Goal: Task Accomplishment & Management: Manage account settings

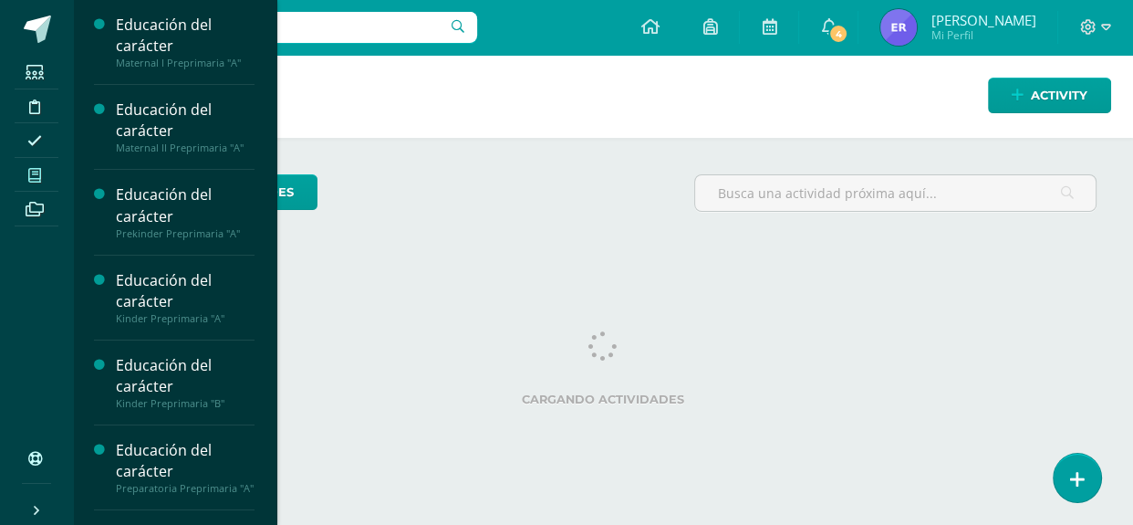
click at [36, 171] on icon at bounding box center [34, 175] width 13 height 15
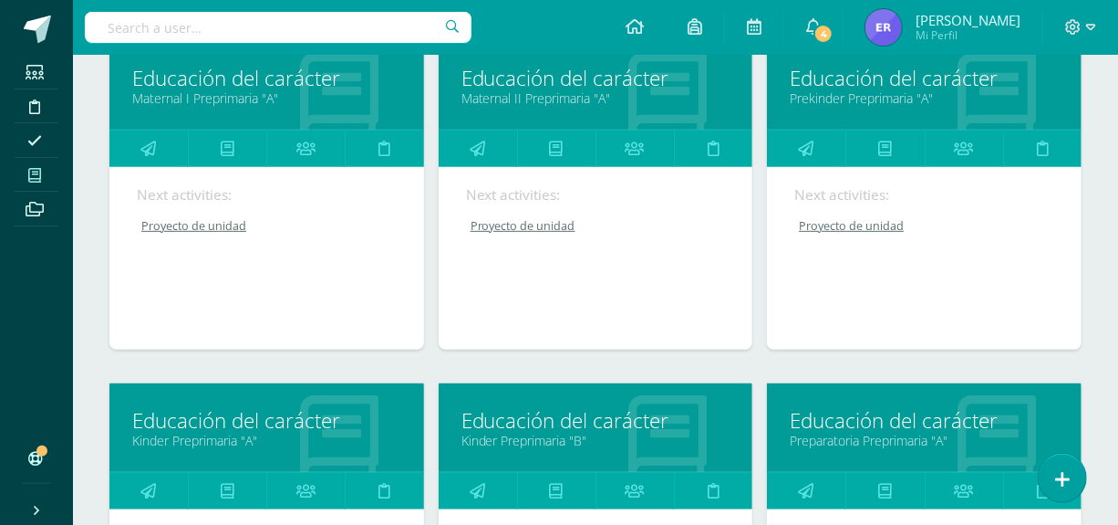
scroll to position [310, 0]
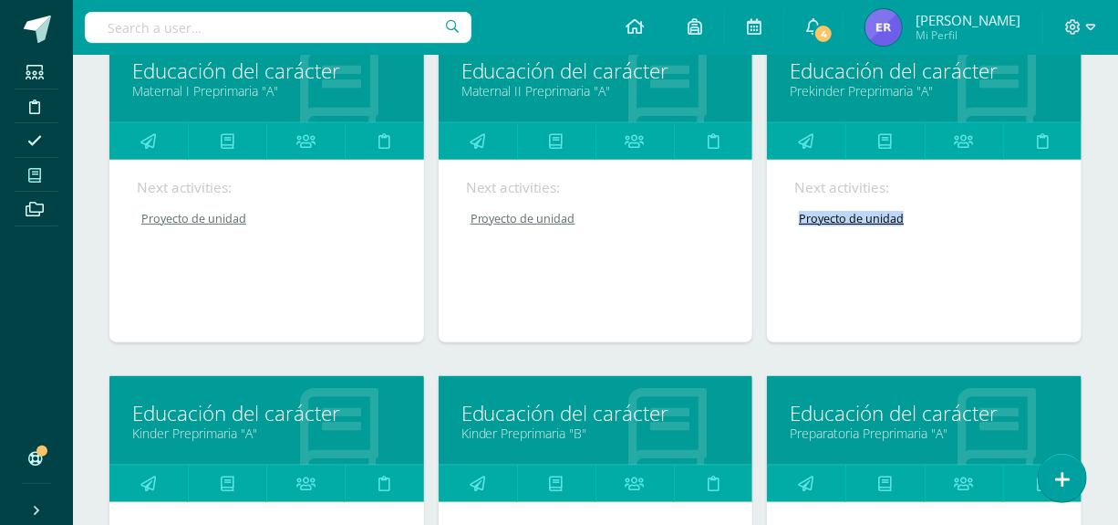
drag, startPoint x: 1117, startPoint y: 166, endPoint x: 1131, endPoint y: 213, distance: 48.5
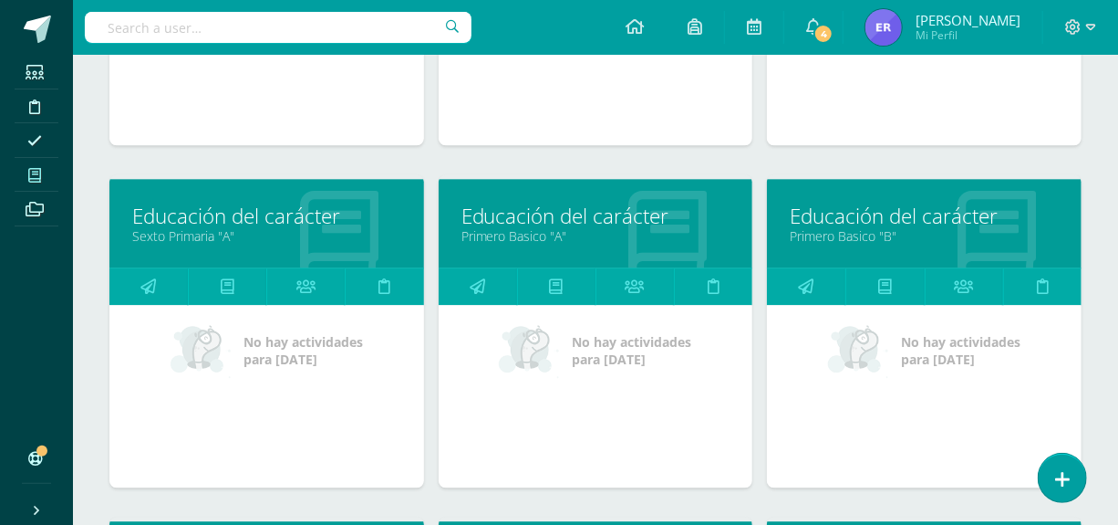
scroll to position [1960, 0]
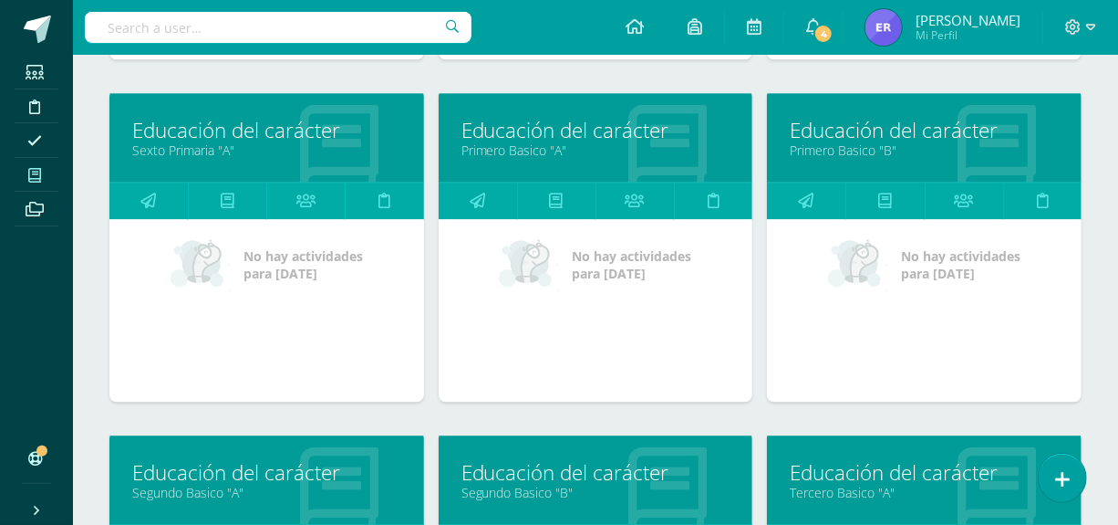
click at [530, 131] on link "Educación del carácter" at bounding box center [596, 130] width 269 height 28
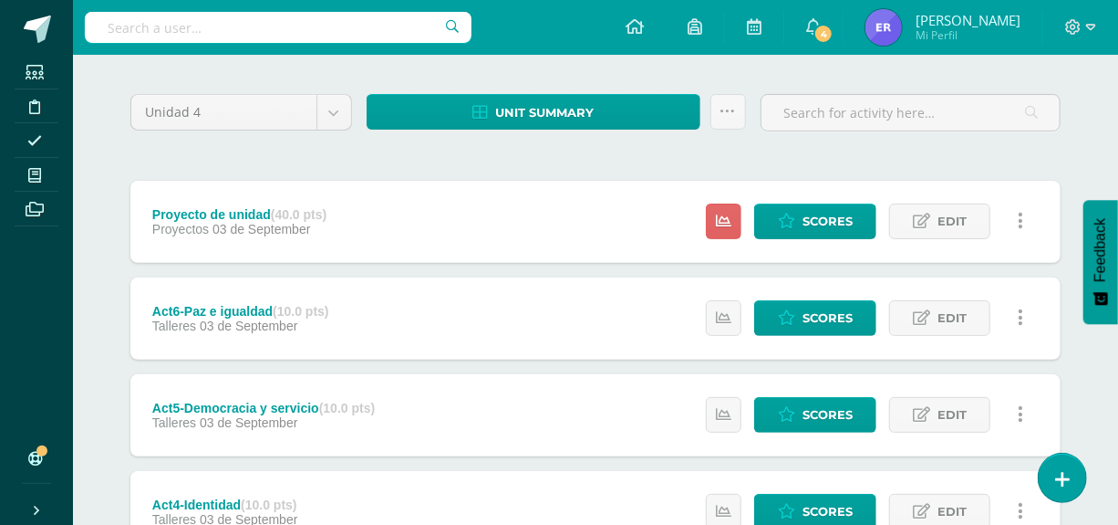
scroll to position [153, 0]
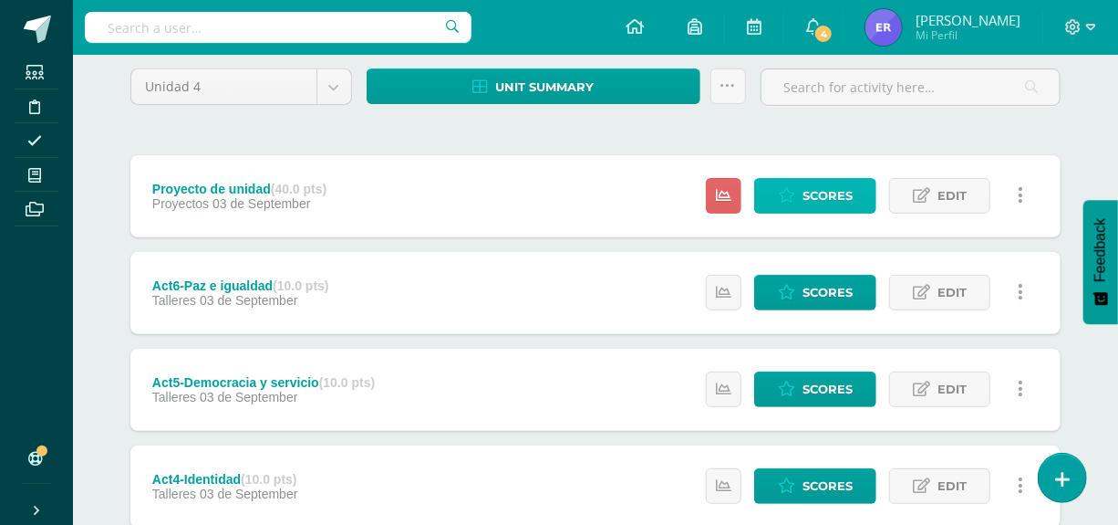
click at [836, 190] on span "Scores" at bounding box center [828, 196] width 50 height 34
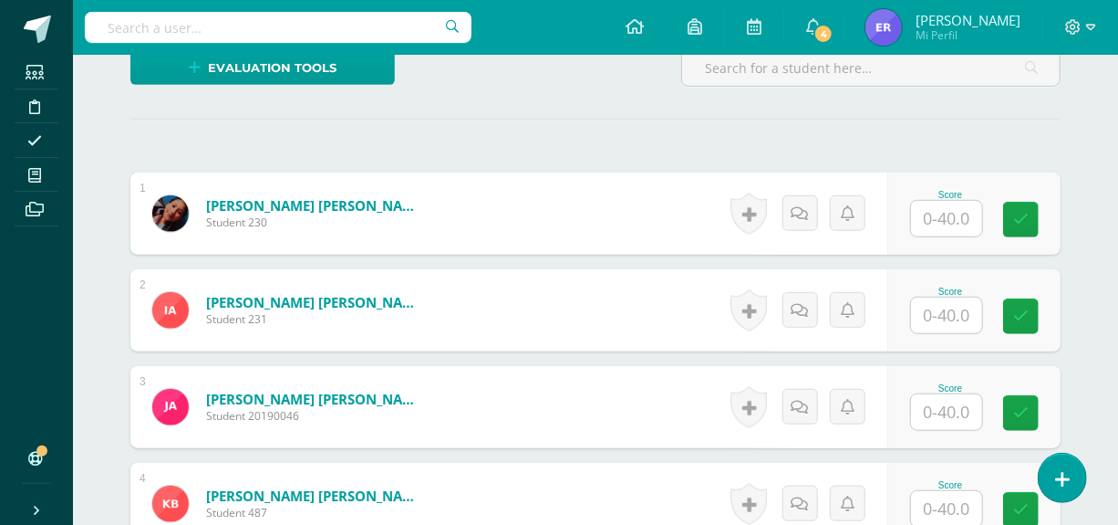
scroll to position [545, 0]
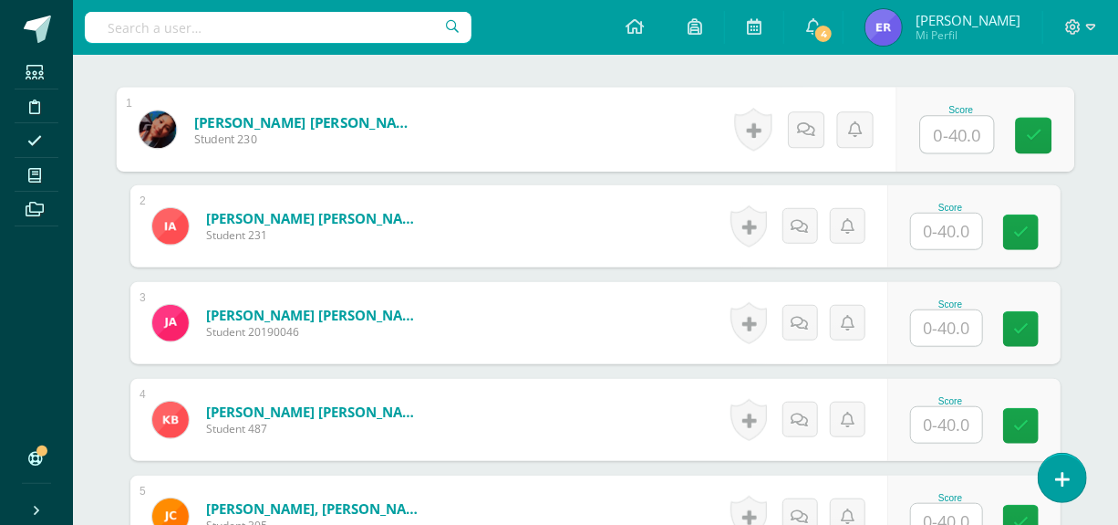
click at [954, 128] on input "text" at bounding box center [957, 135] width 73 height 36
type input "40"
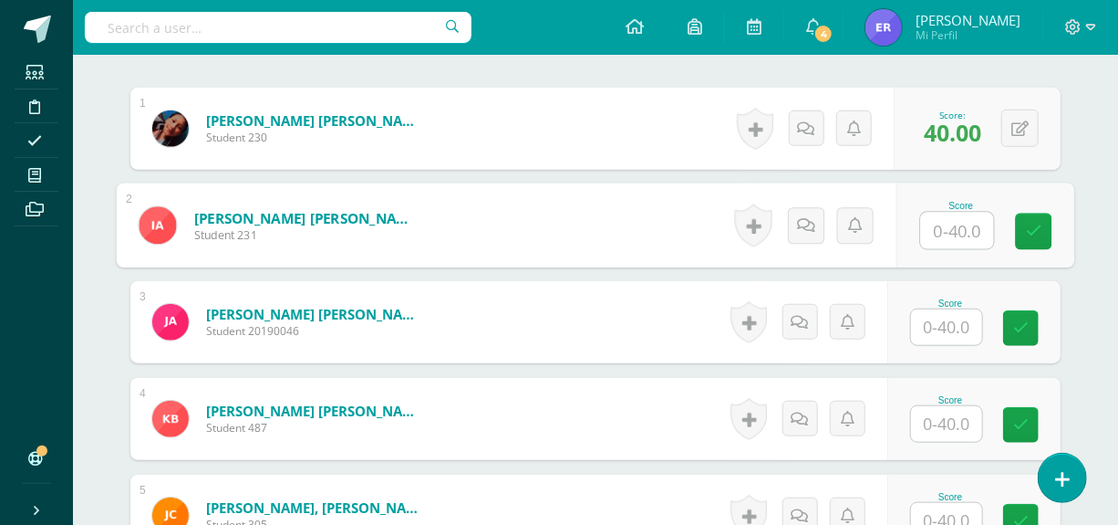
scroll to position [547, 0]
type input "39"
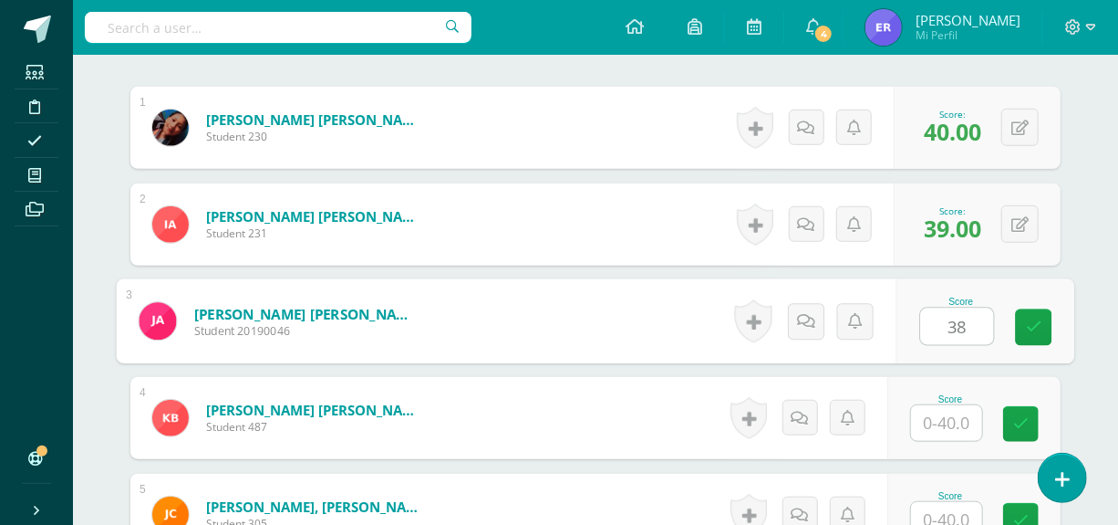
type input "38"
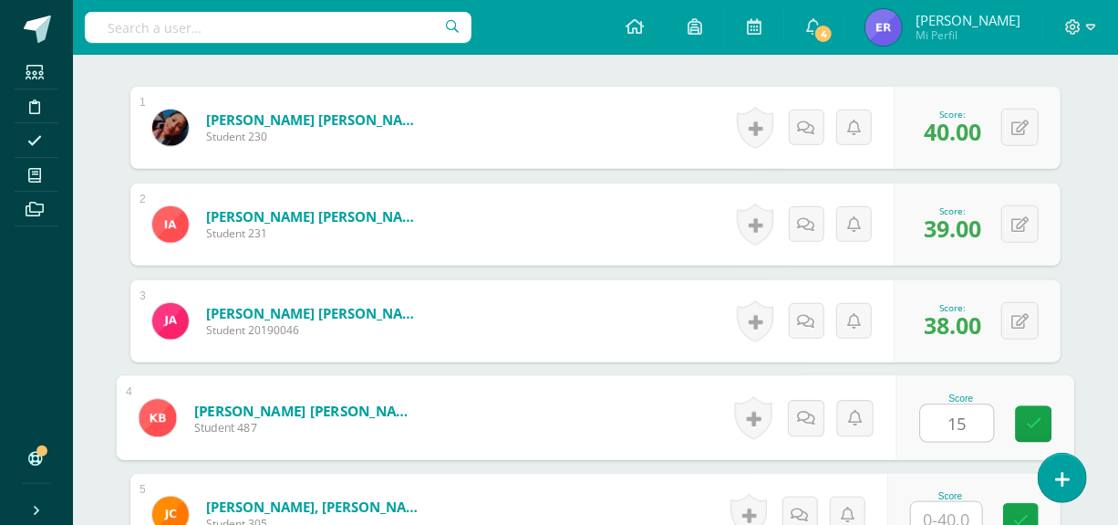
type input "15"
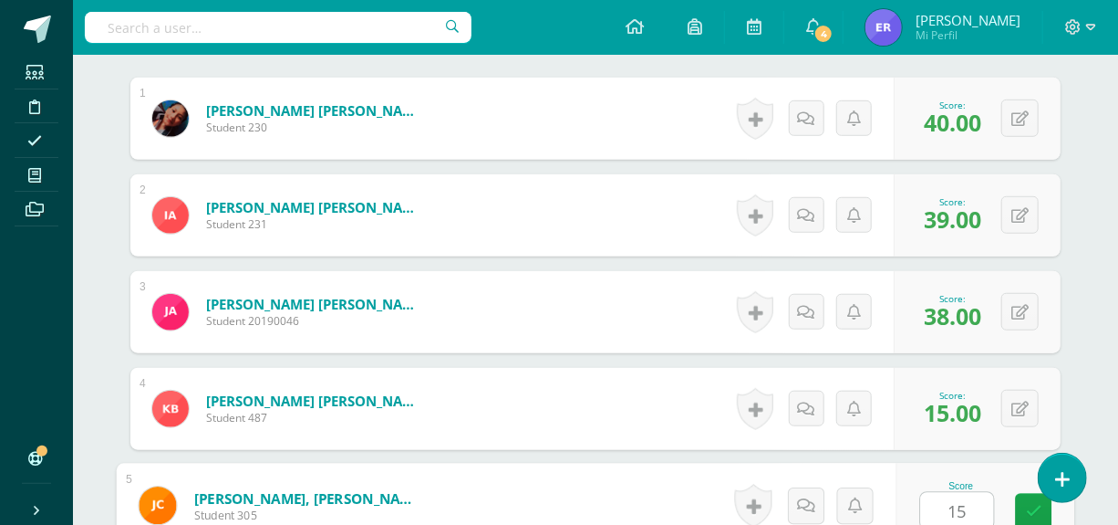
type input "15"
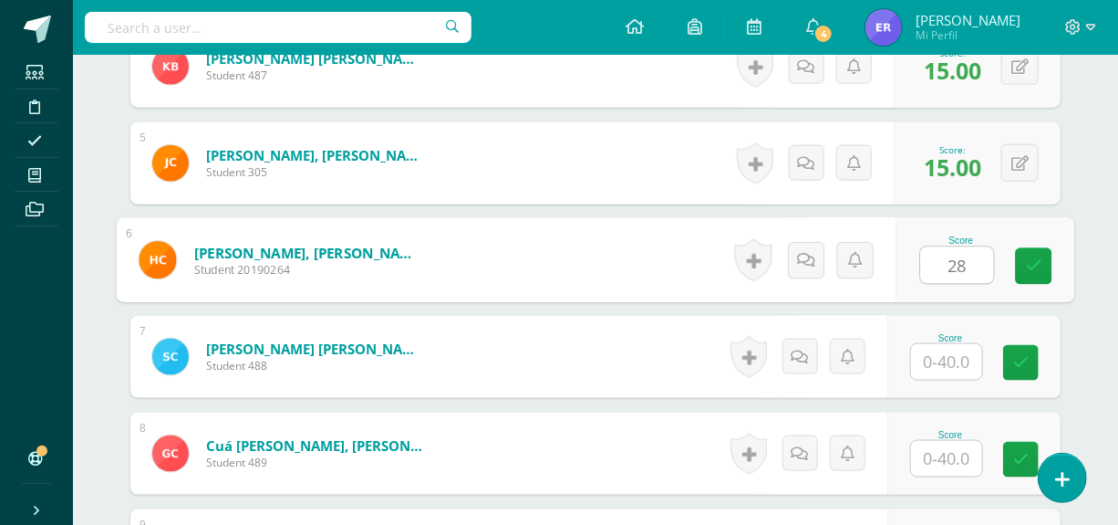
type input "2"
type input "38"
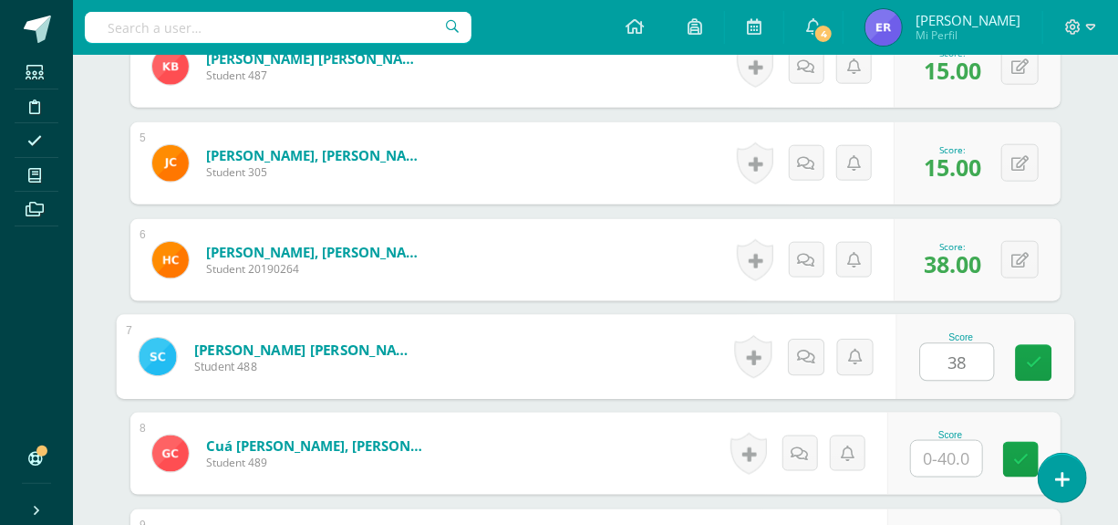
type input "38"
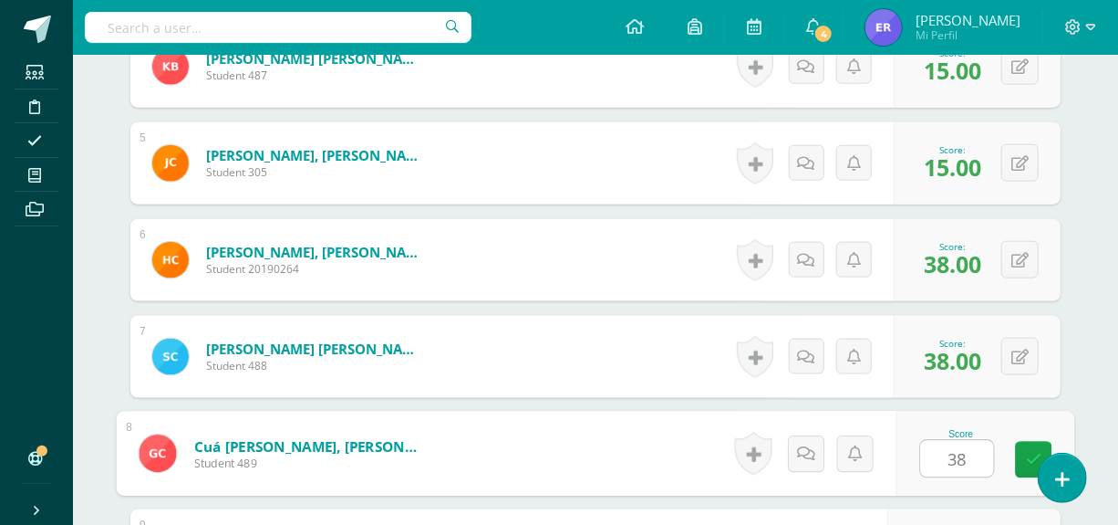
type input "38"
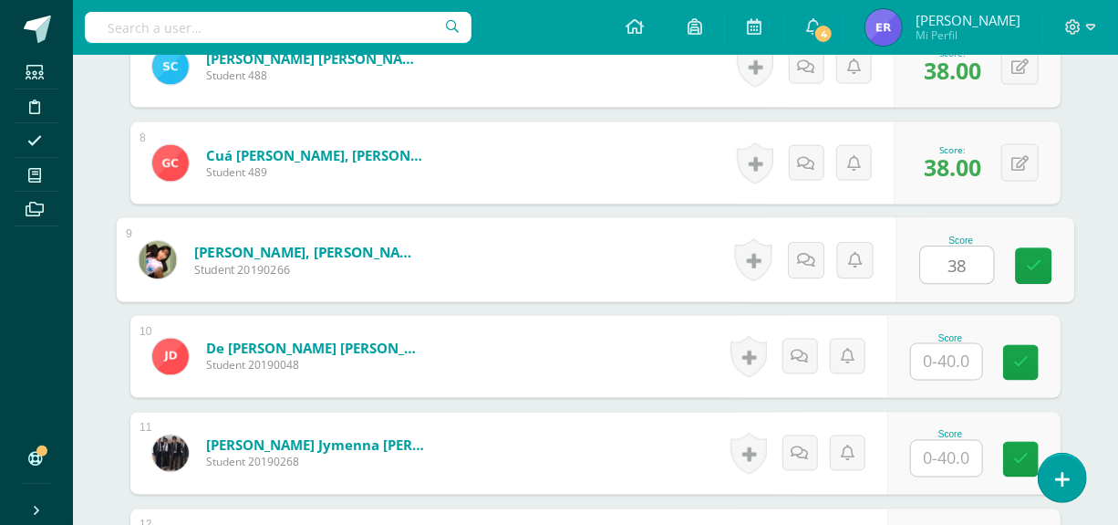
type input "38"
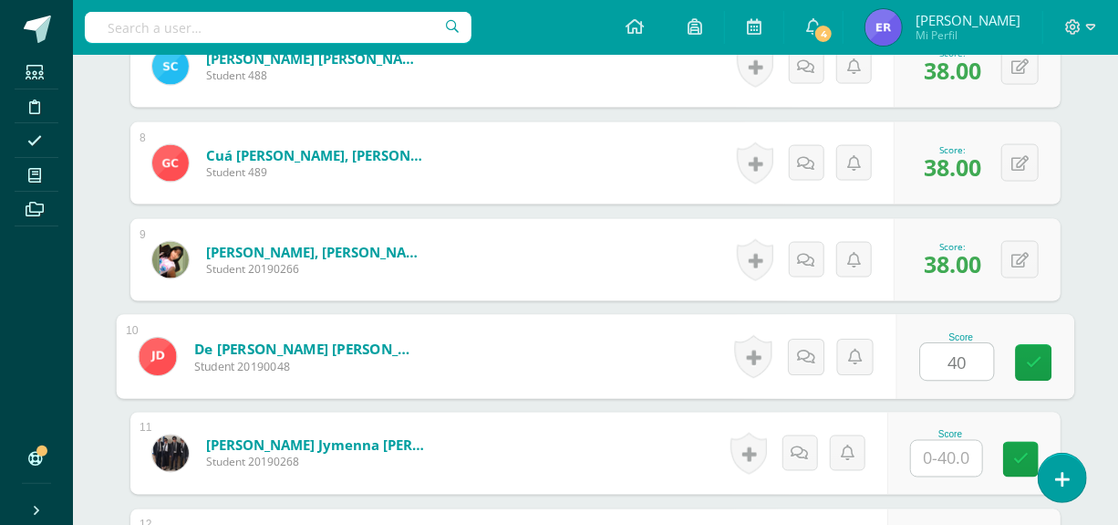
type input "40"
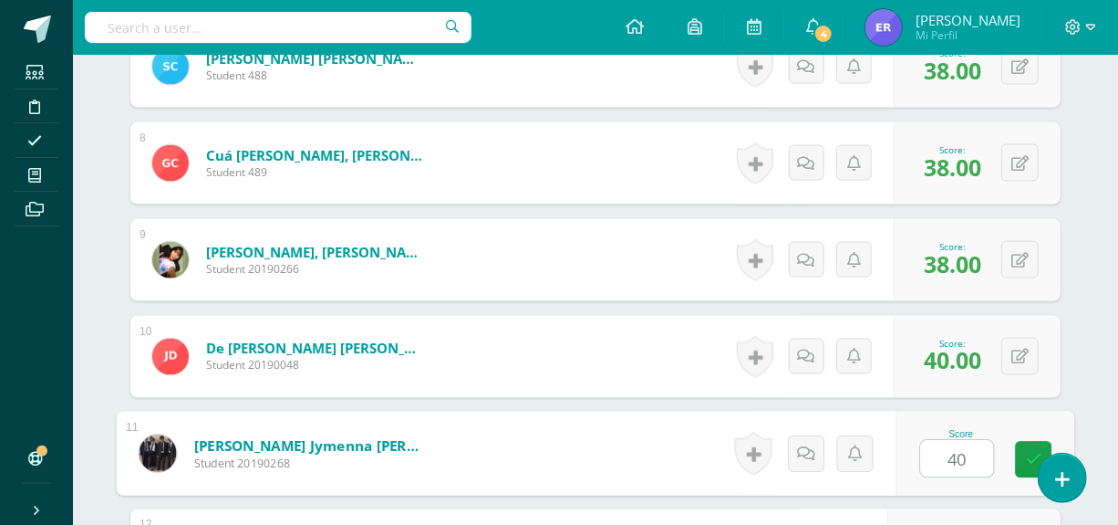
type input "40"
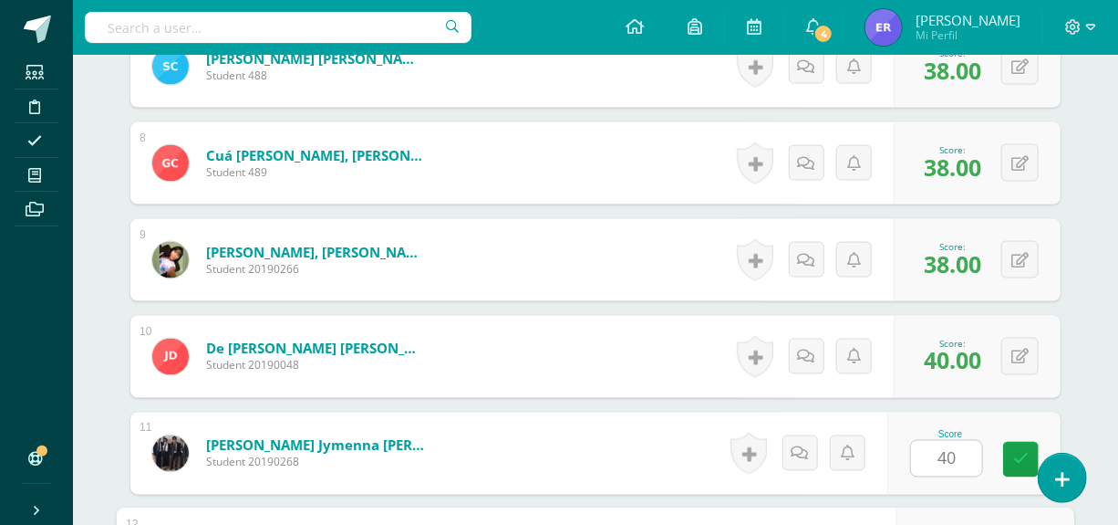
scroll to position [1478, 0]
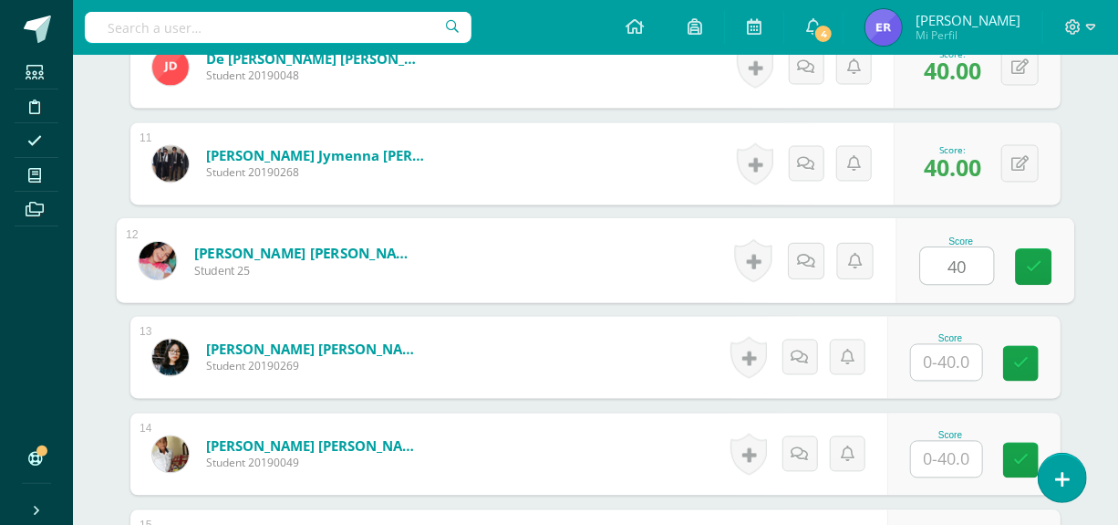
type input "40"
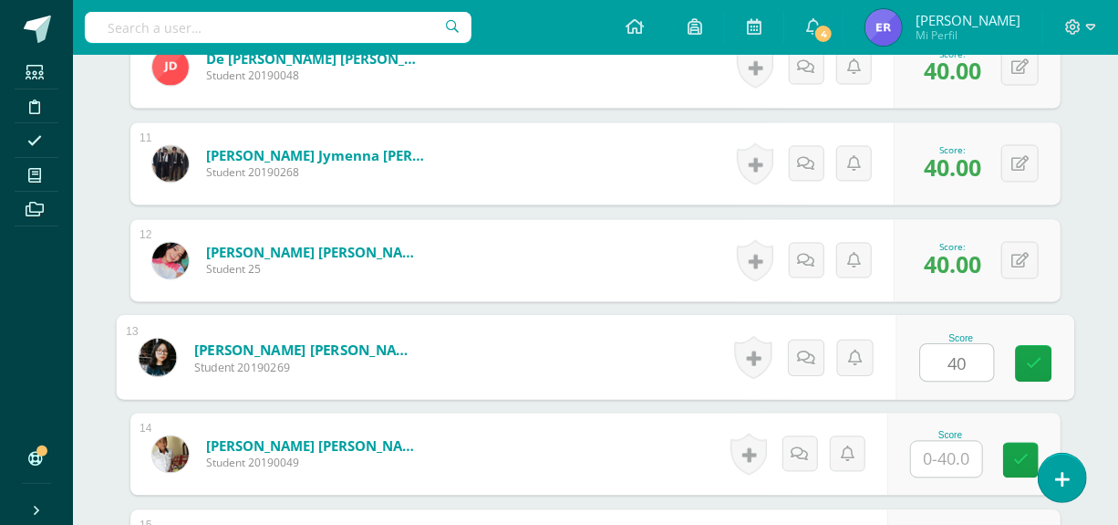
type input "40"
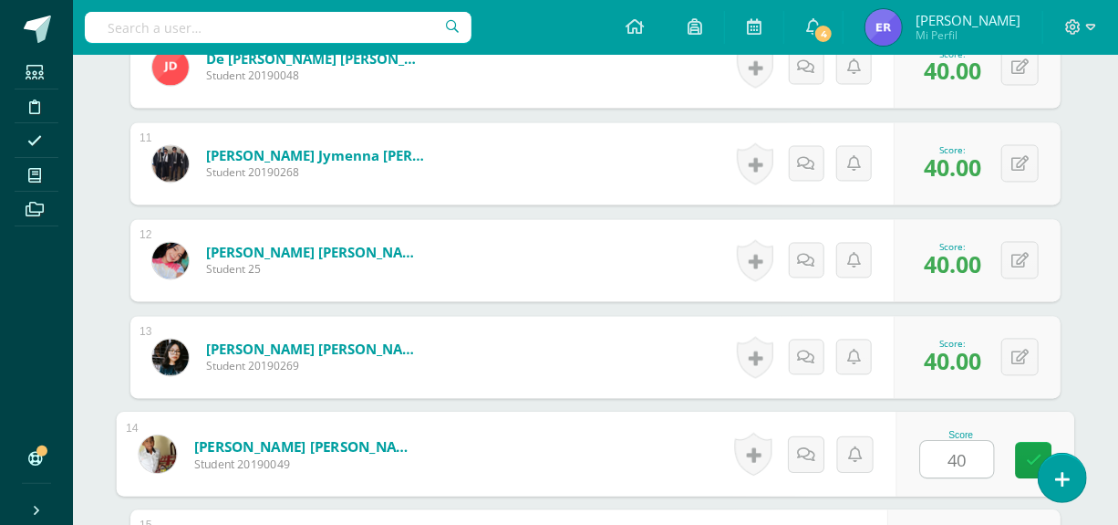
type input "40"
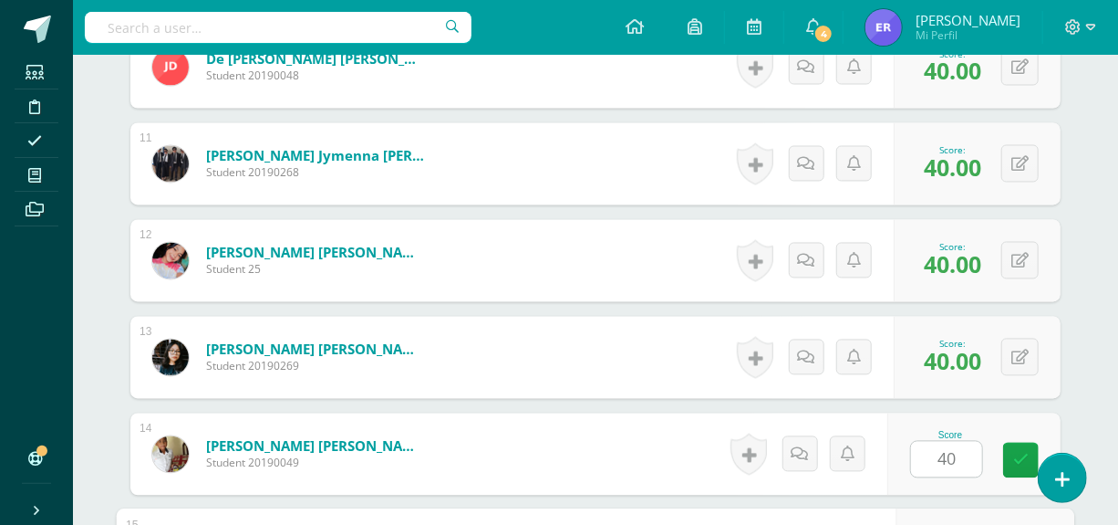
scroll to position [1769, 0]
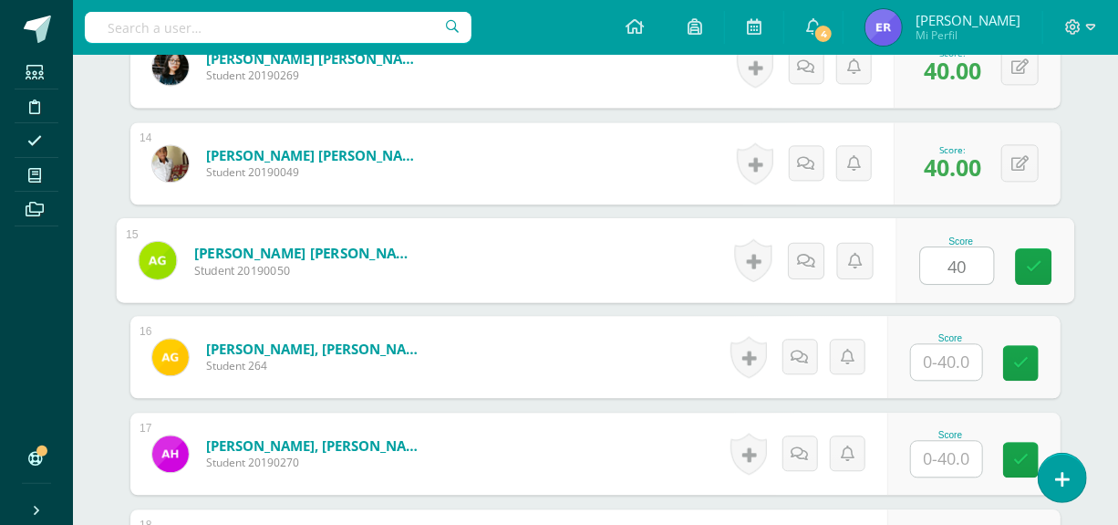
type input "40"
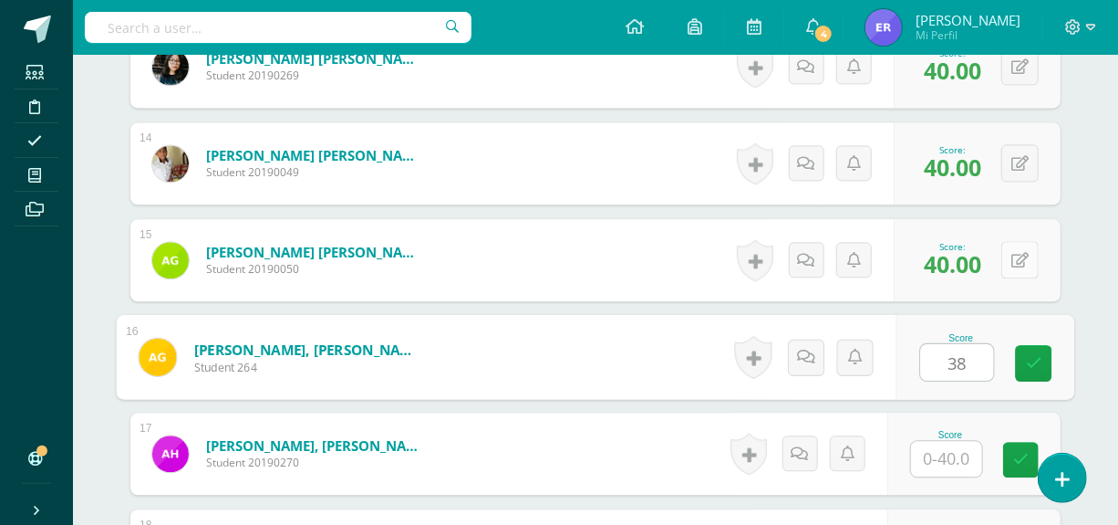
type input "38"
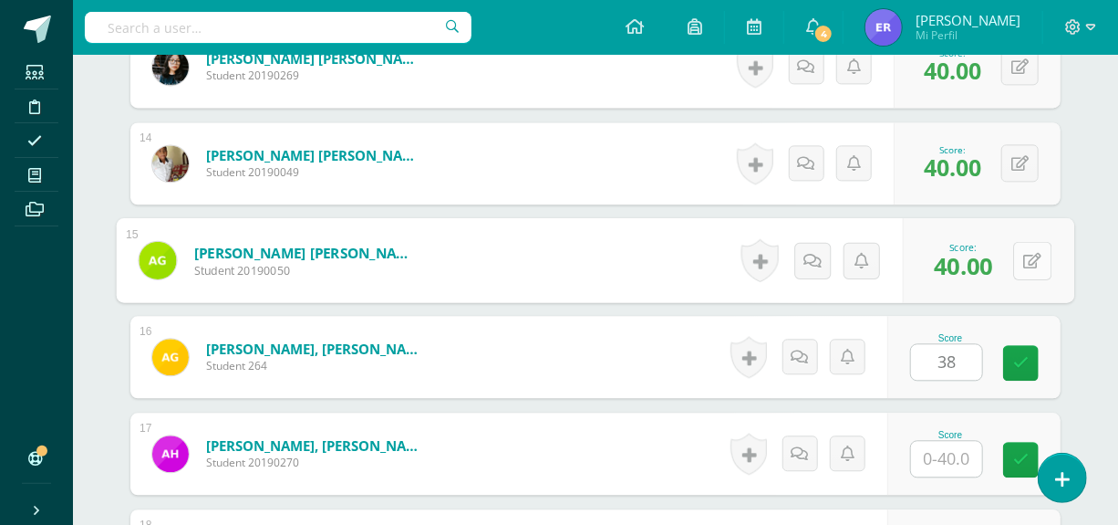
click at [1019, 263] on button at bounding box center [1032, 260] width 38 height 38
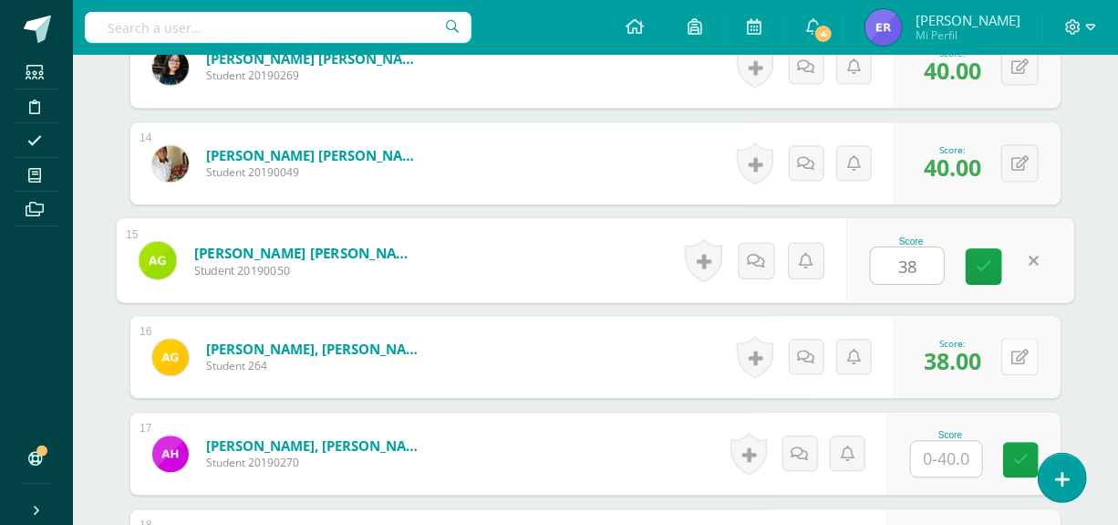
type input "38"
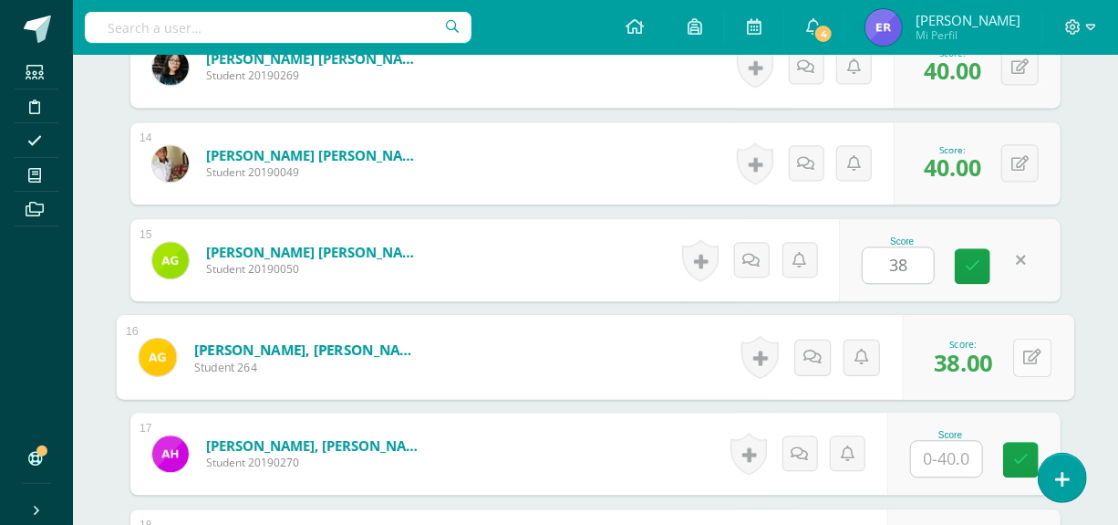
click at [1011, 358] on div "0 Badges Badges obtained Aún no hay logros agregados Score: 38.00" at bounding box center [988, 357] width 171 height 85
click at [1026, 358] on icon at bounding box center [1033, 356] width 18 height 16
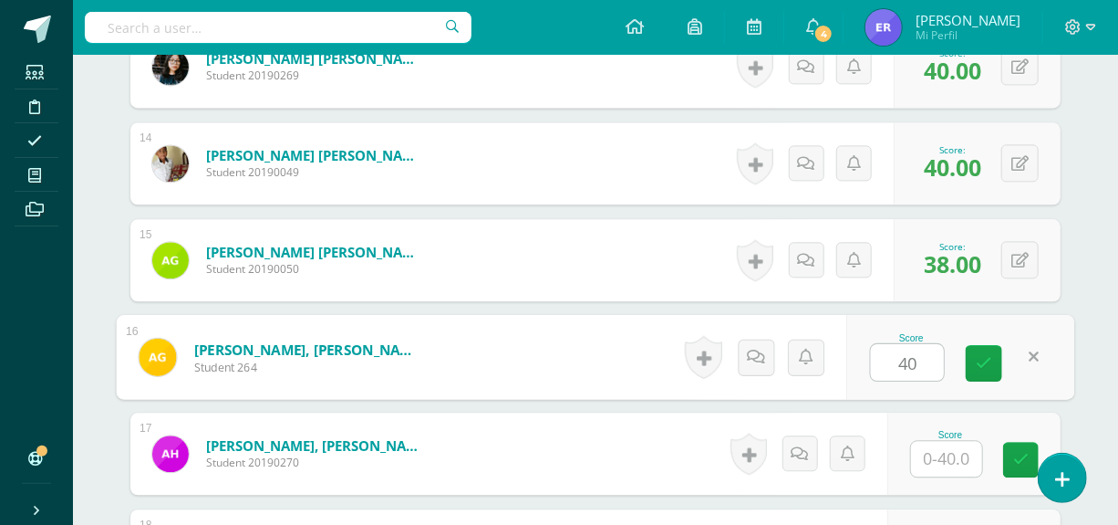
type input "40"
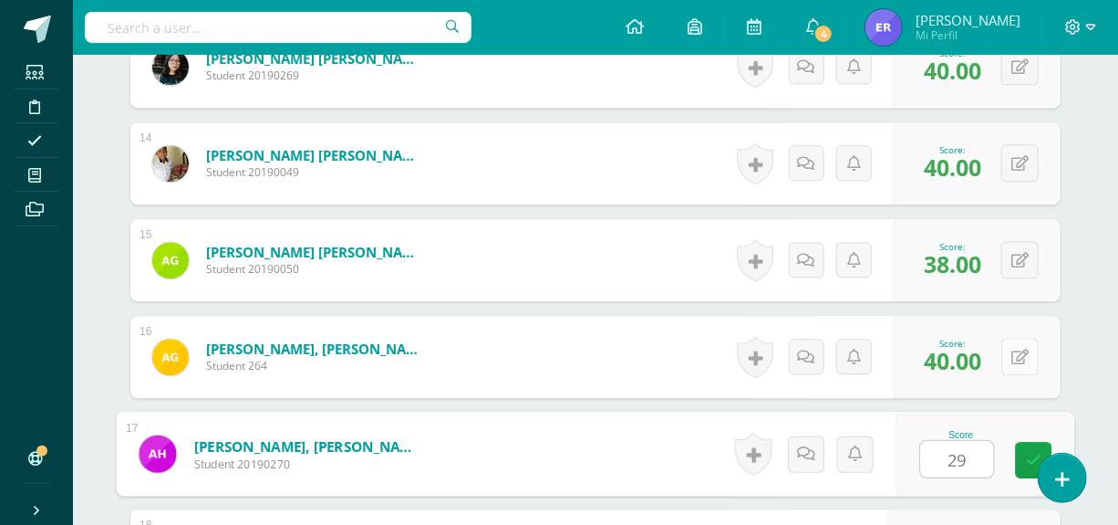
type input "29"
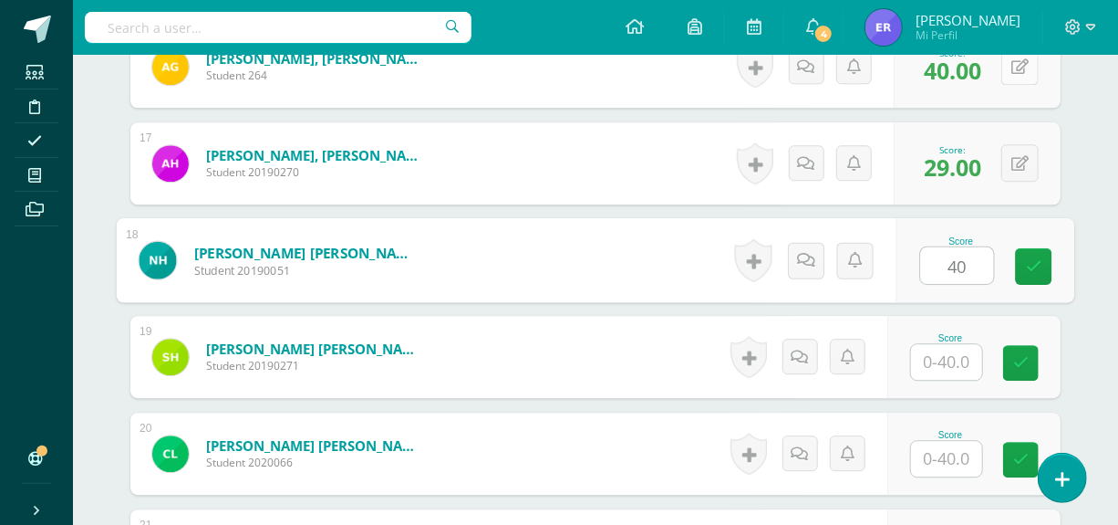
type input "40"
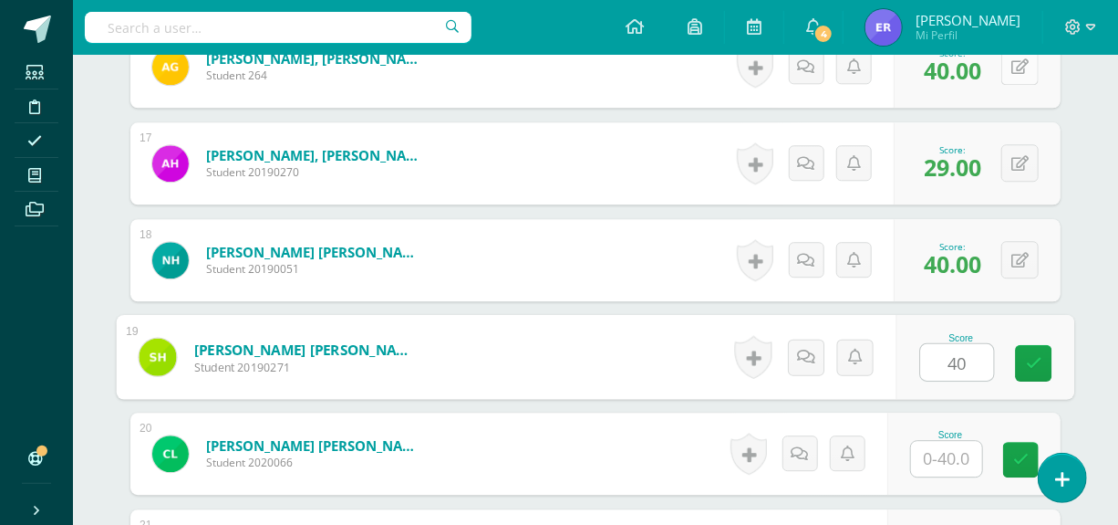
type input "40"
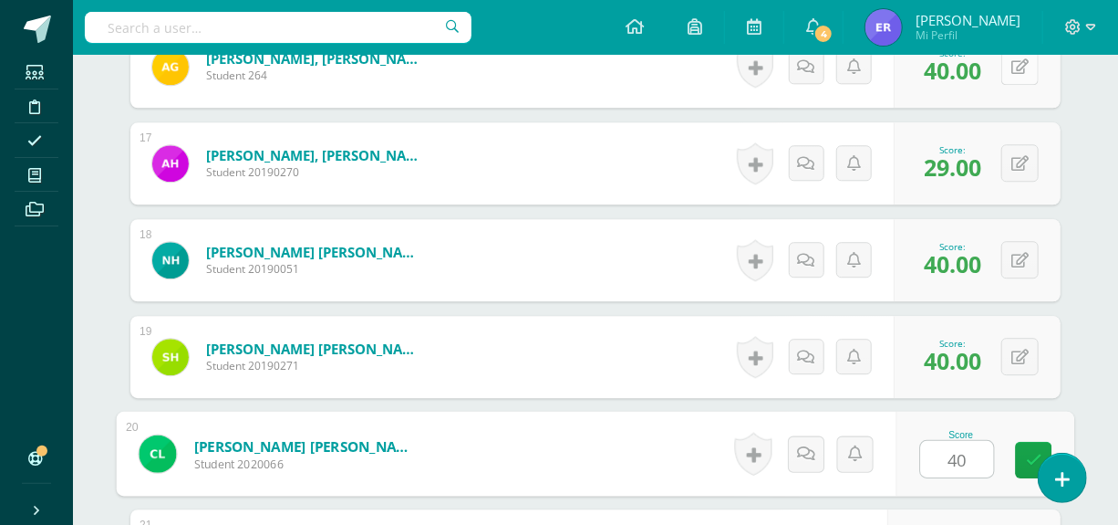
type input "40"
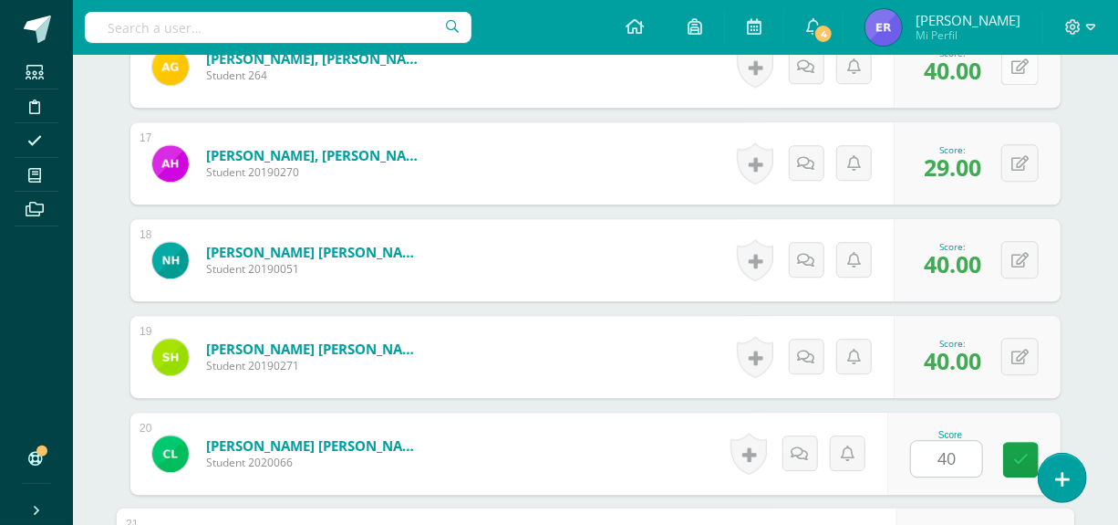
scroll to position [2333, 0]
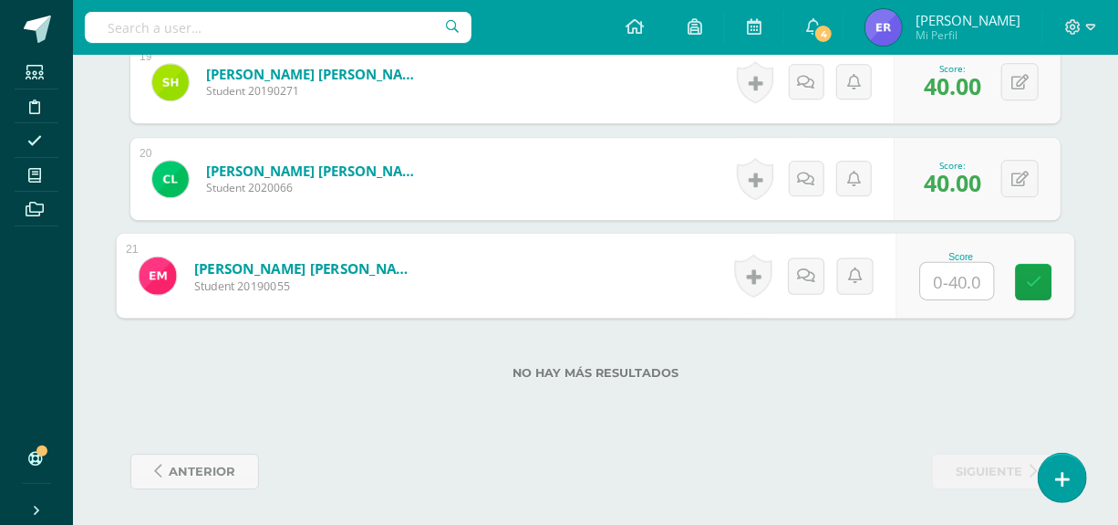
type input "2"
type input "39"
click at [1036, 292] on link at bounding box center [1034, 282] width 36 height 36
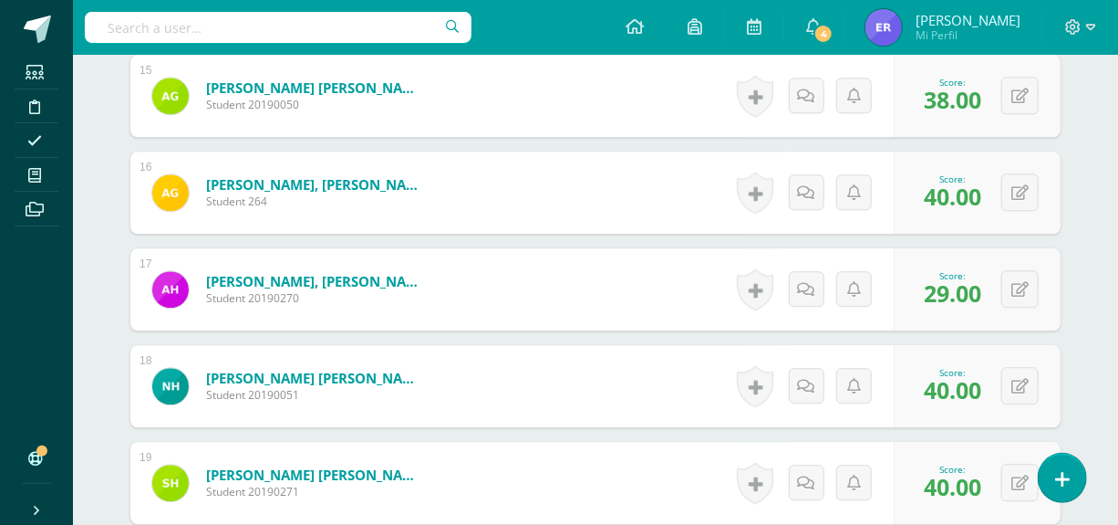
scroll to position [1923, 0]
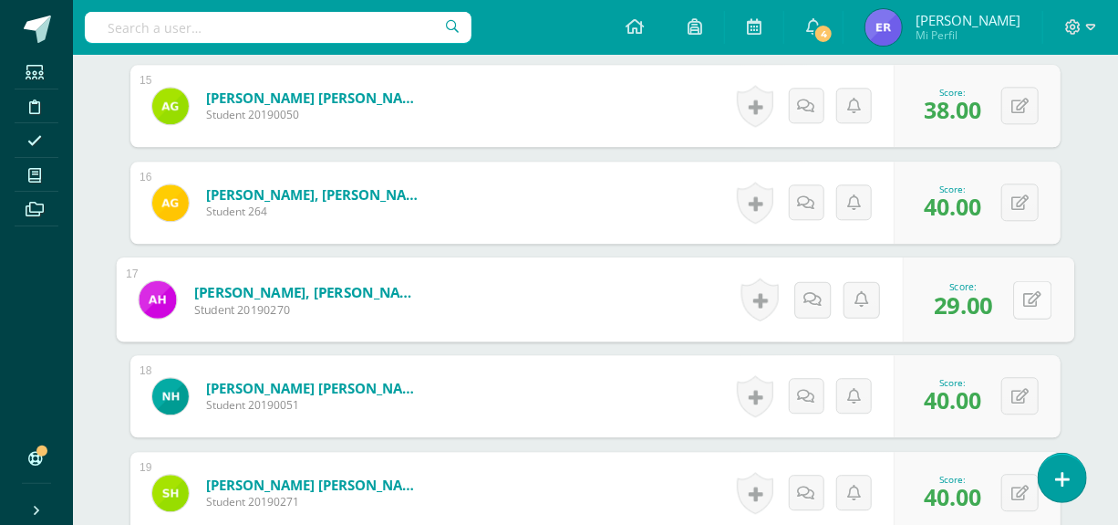
click at [1027, 299] on icon at bounding box center [1033, 299] width 18 height 16
type input "39"
click at [977, 306] on icon at bounding box center [984, 305] width 16 height 16
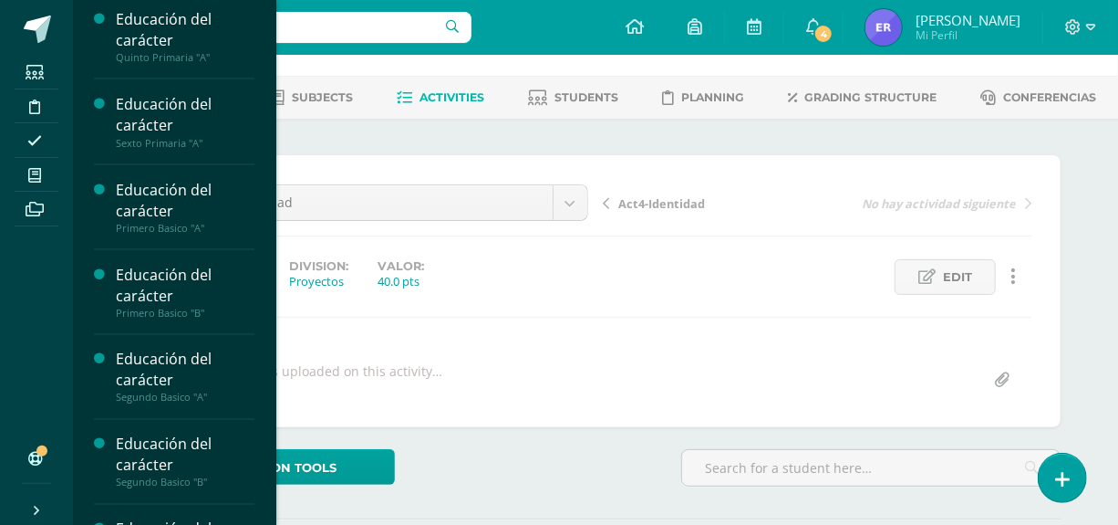
scroll to position [1203, 0]
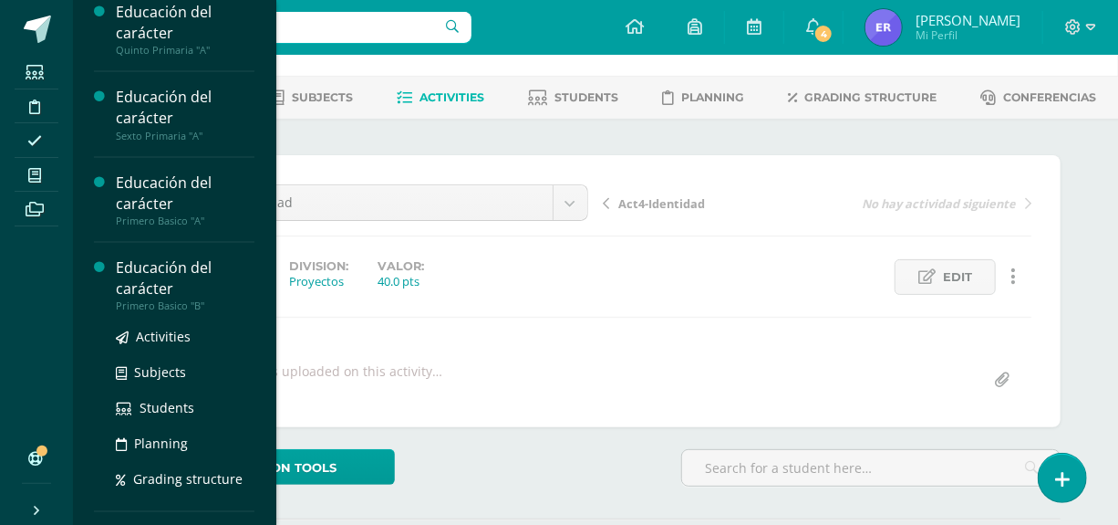
click at [161, 296] on div "Educación del carácter" at bounding box center [185, 278] width 139 height 42
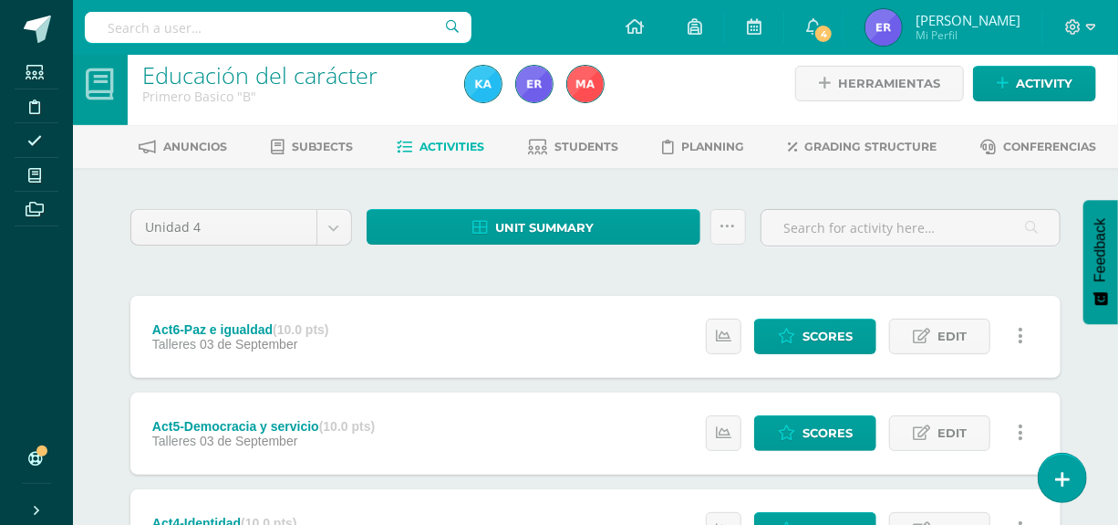
scroll to position [9, 0]
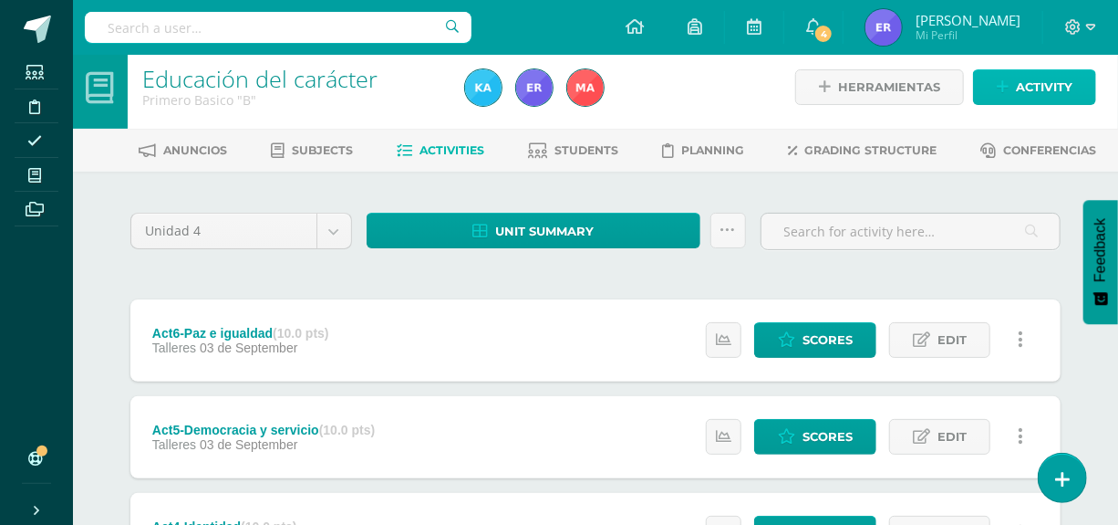
click at [1005, 88] on icon at bounding box center [1003, 87] width 12 height 16
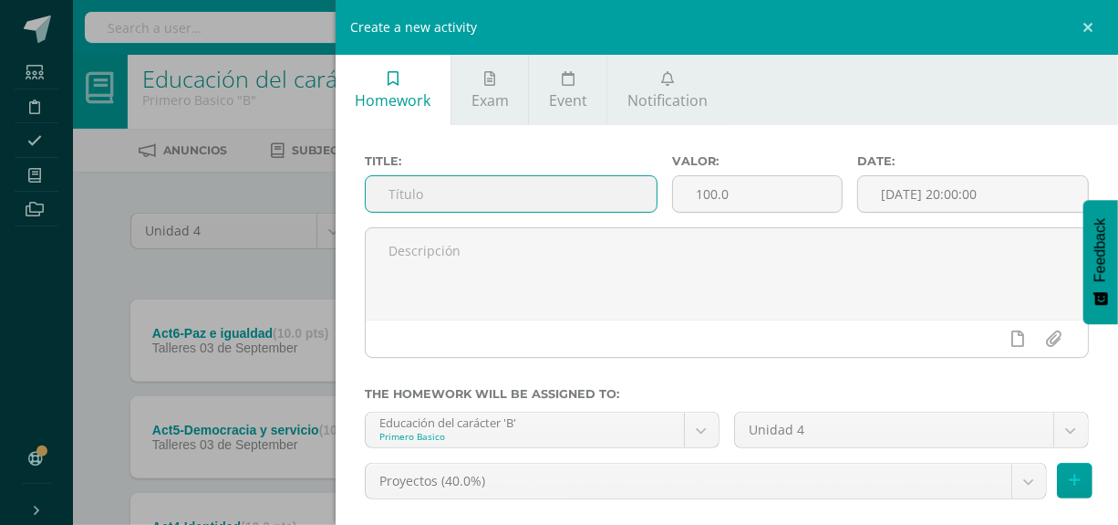
click at [561, 192] on input "text" at bounding box center [512, 194] width 292 height 36
type input "Proyecto de unidad"
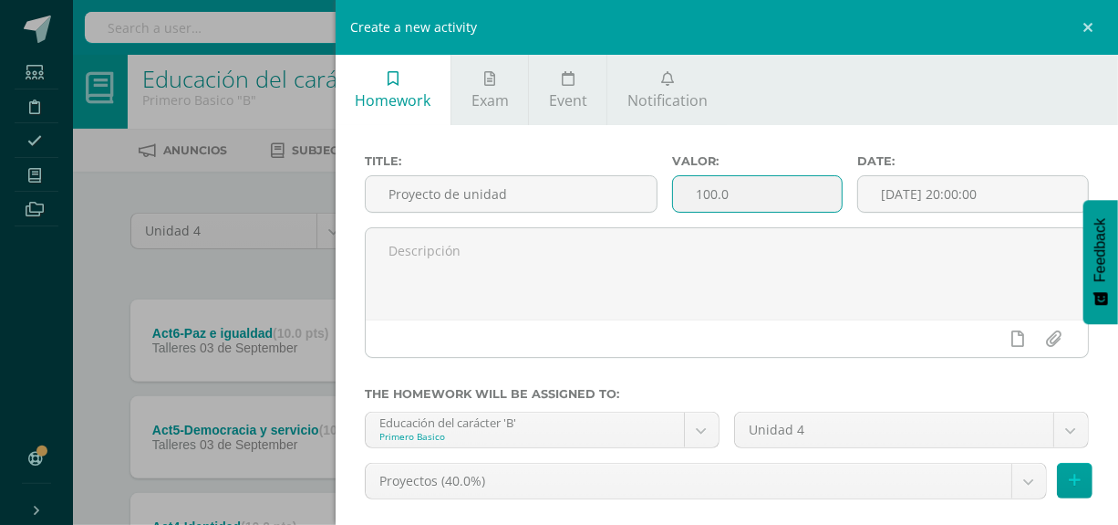
click at [703, 193] on input "100.0" at bounding box center [757, 194] width 169 height 36
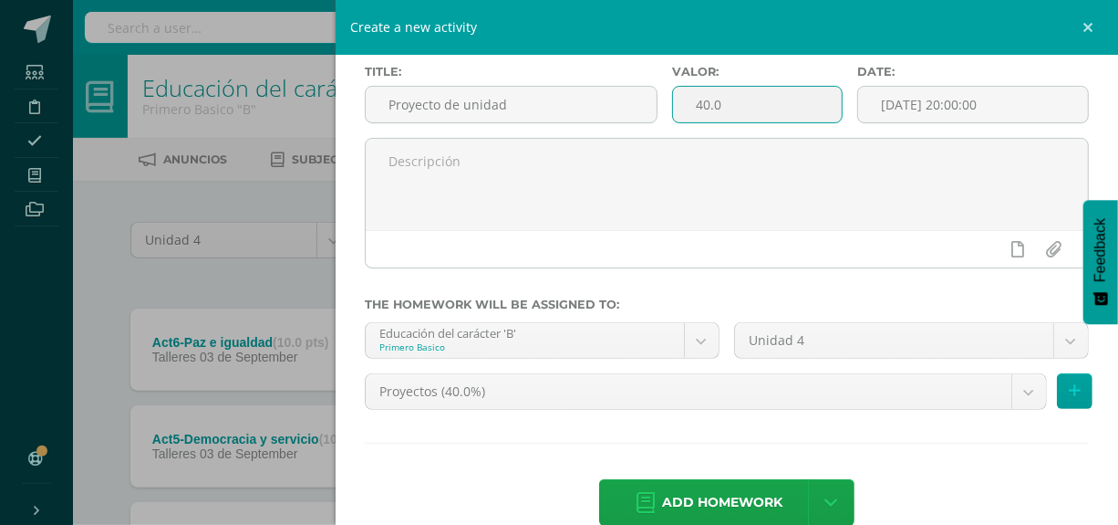
scroll to position [125, 0]
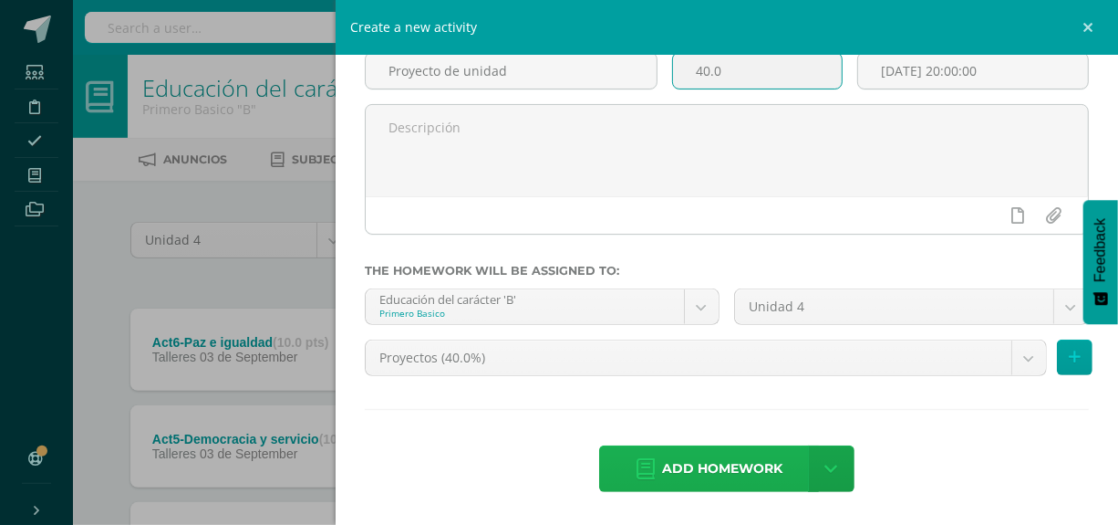
type input "40.0"
click at [756, 459] on span "Add homework" at bounding box center [722, 468] width 120 height 45
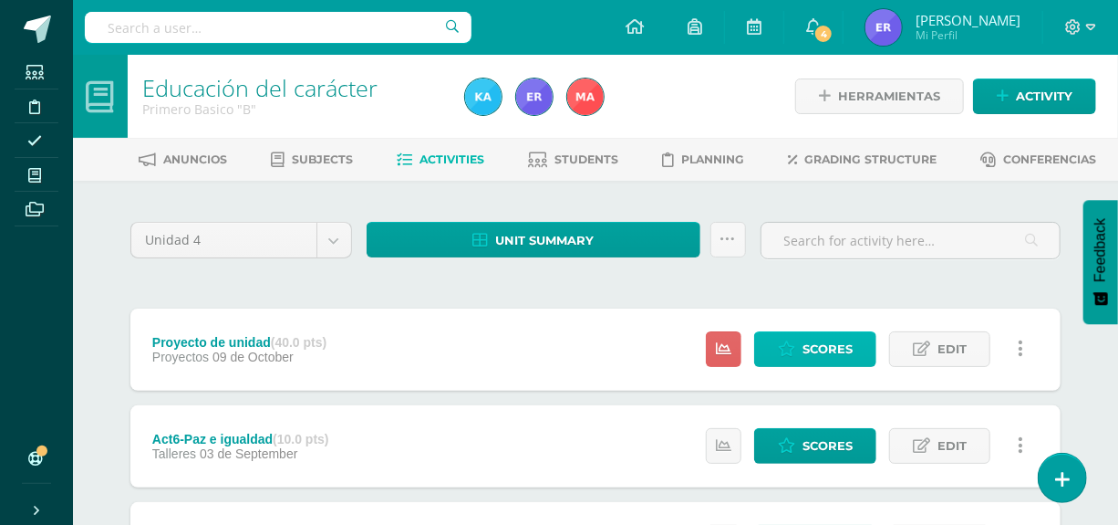
click at [793, 355] on icon at bounding box center [786, 349] width 17 height 16
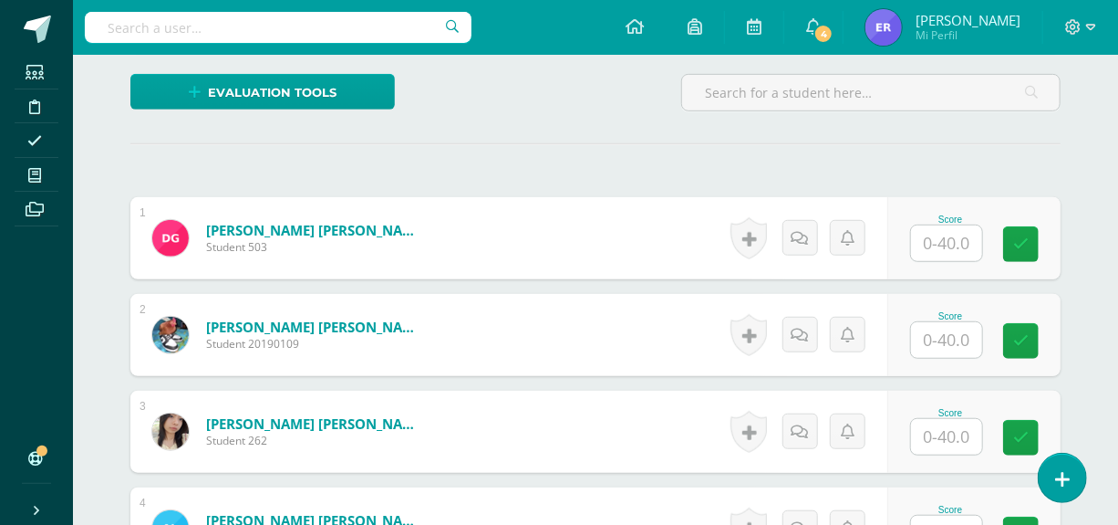
scroll to position [517, 0]
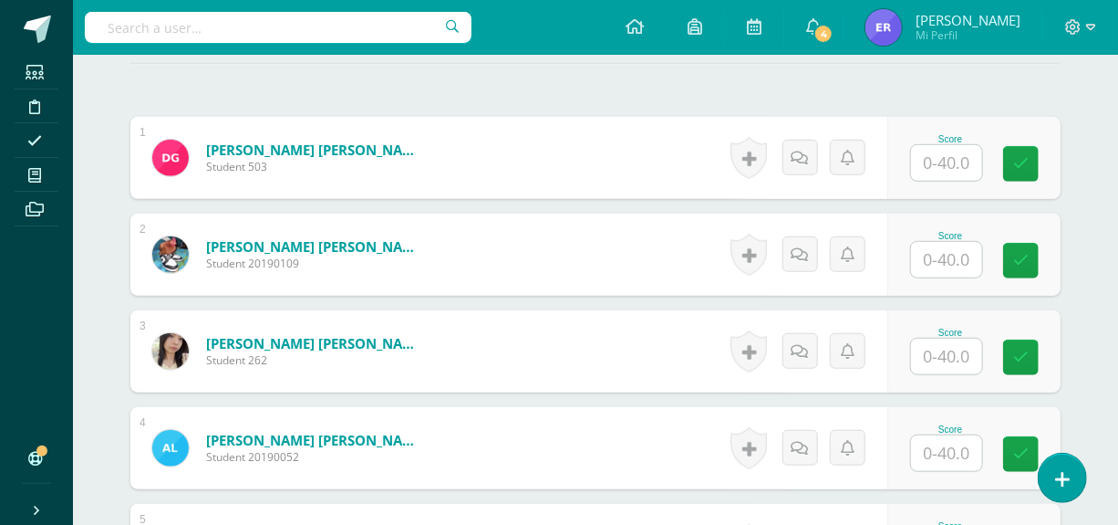
click at [967, 161] on input "text" at bounding box center [946, 163] width 71 height 36
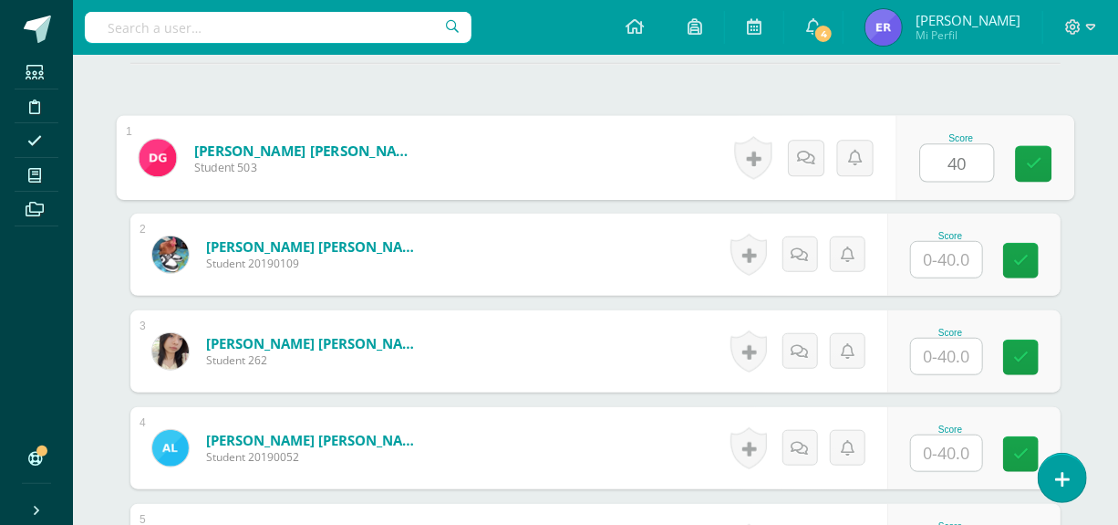
scroll to position [518, 0]
type input "40"
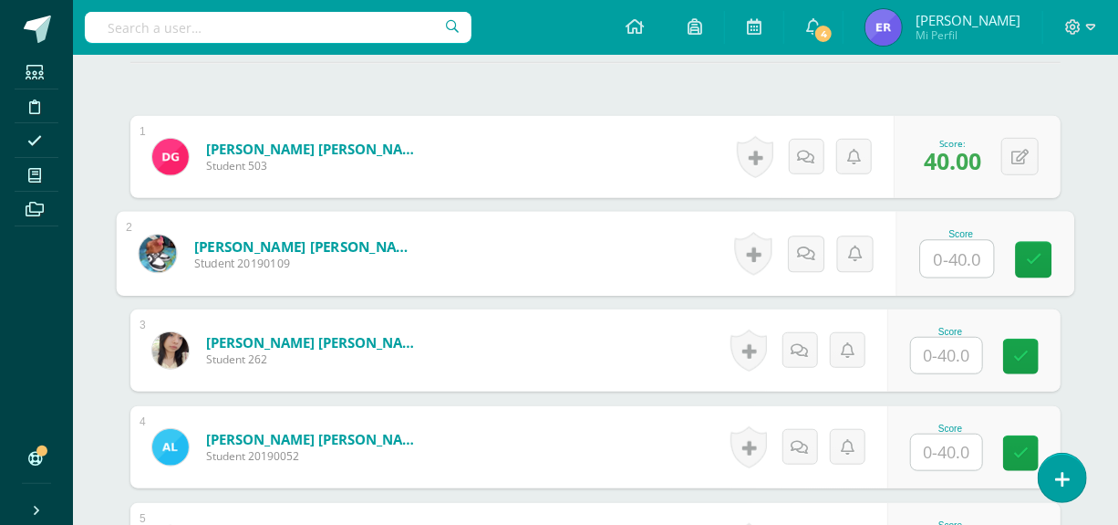
scroll to position [519, 0]
type input "15"
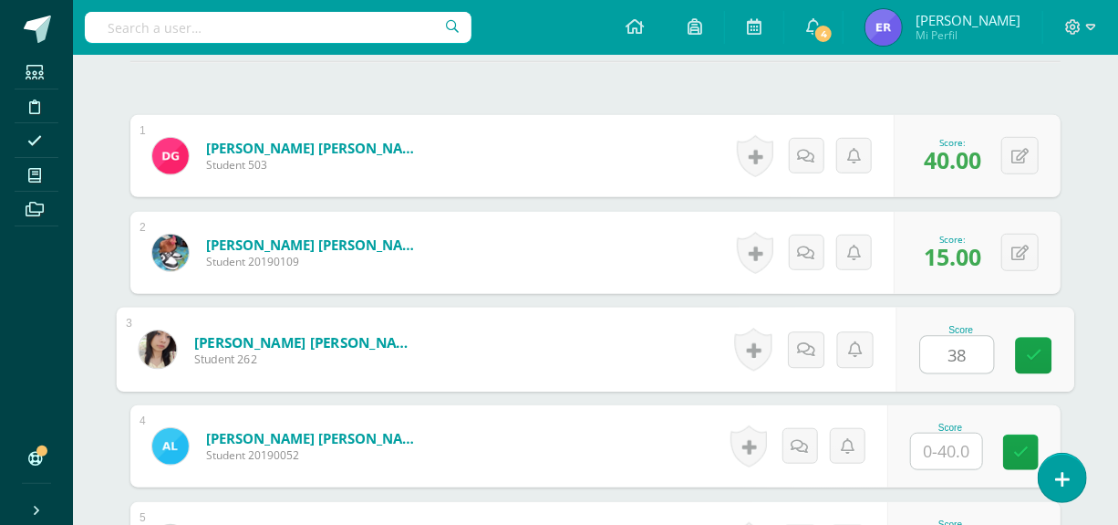
type input "38"
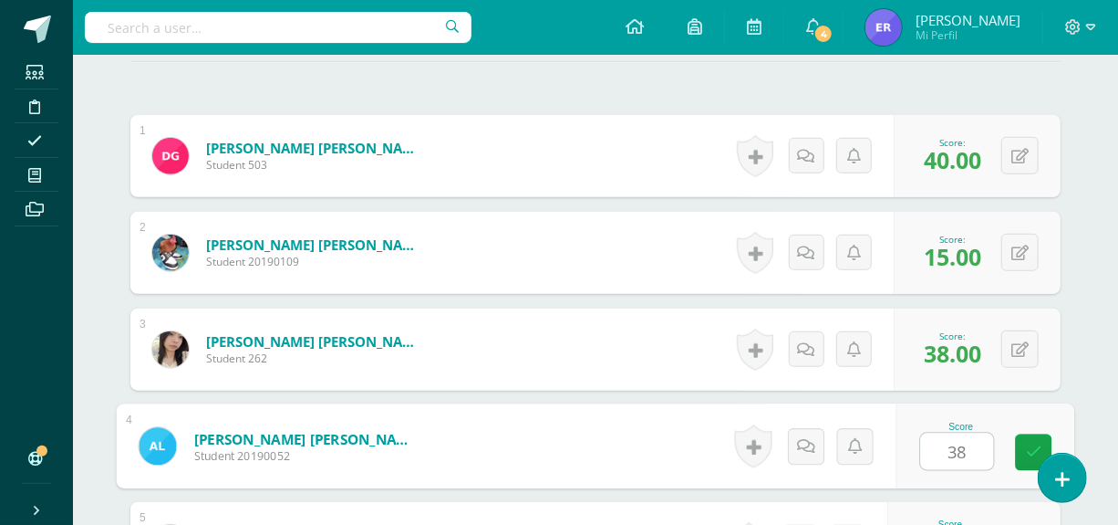
type input "38"
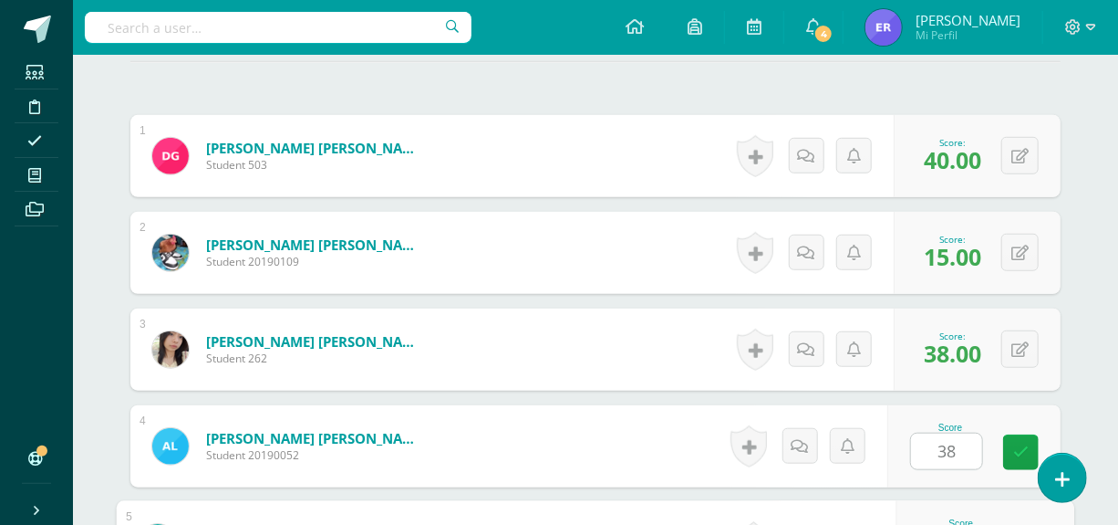
scroll to position [802, 0]
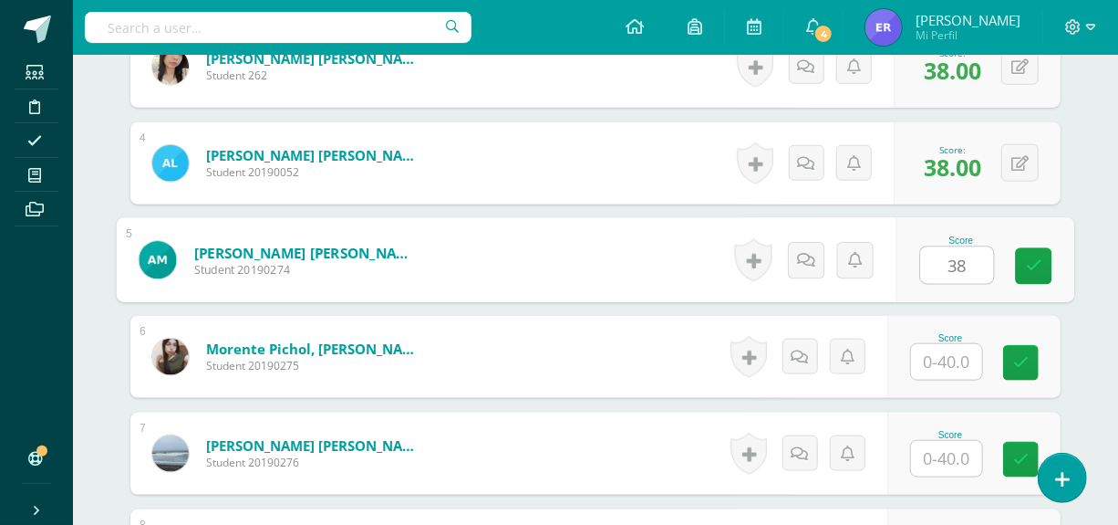
type input "38"
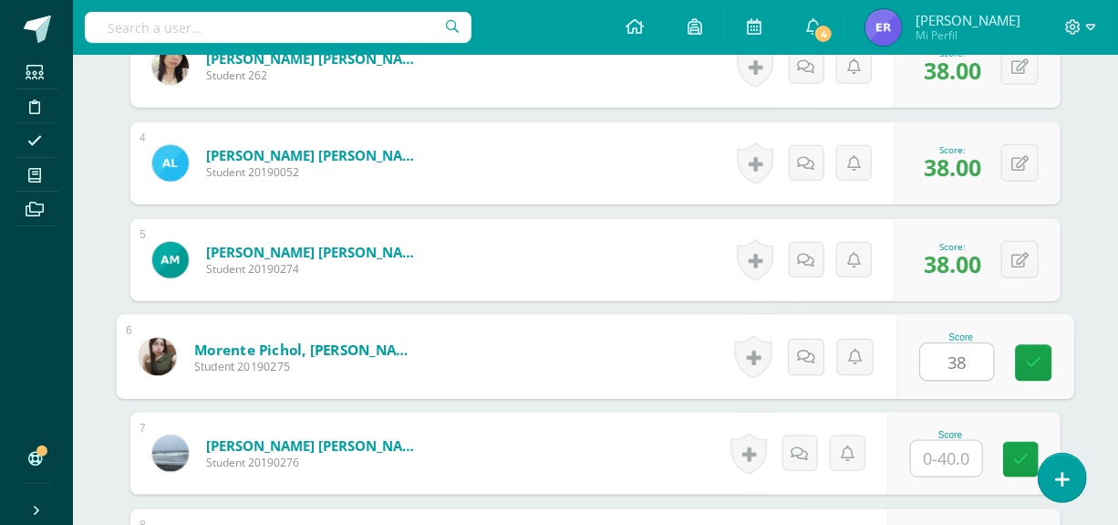
type input "38"
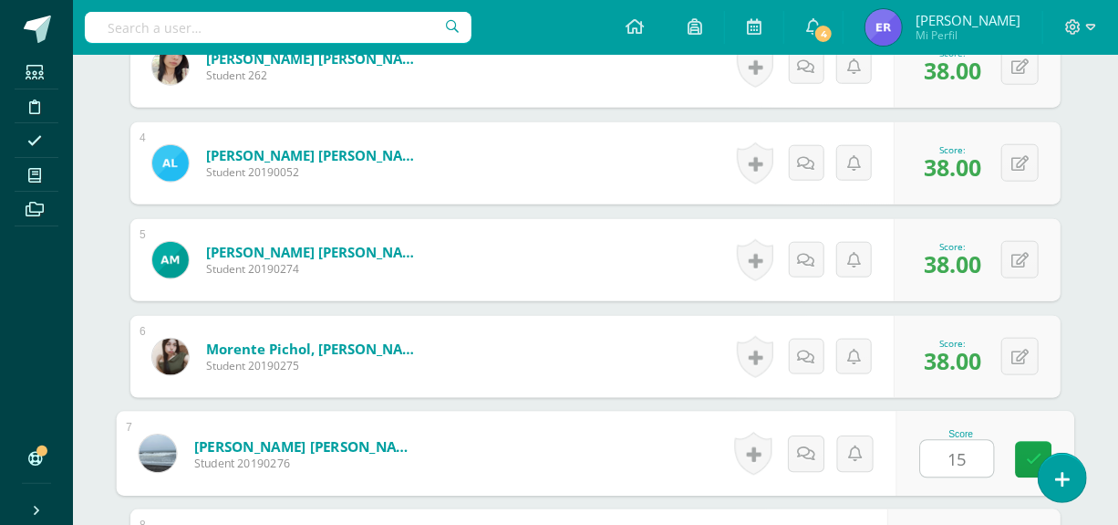
type input "15"
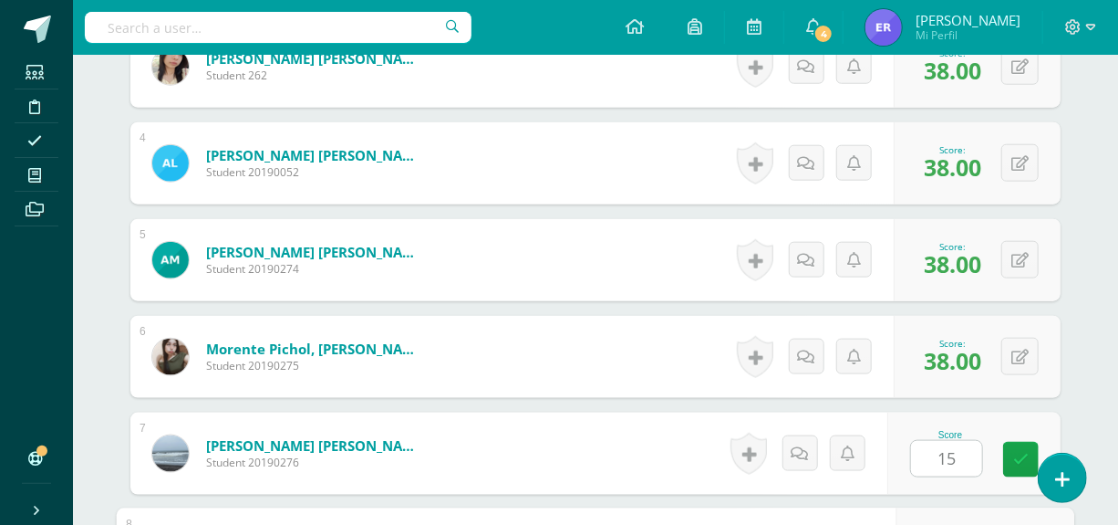
scroll to position [1092, 0]
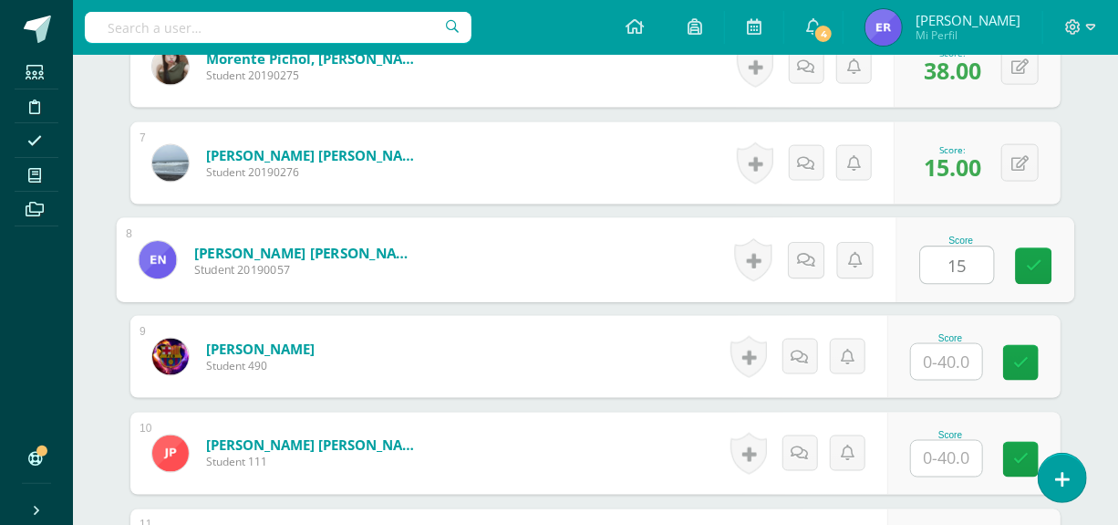
type input "15"
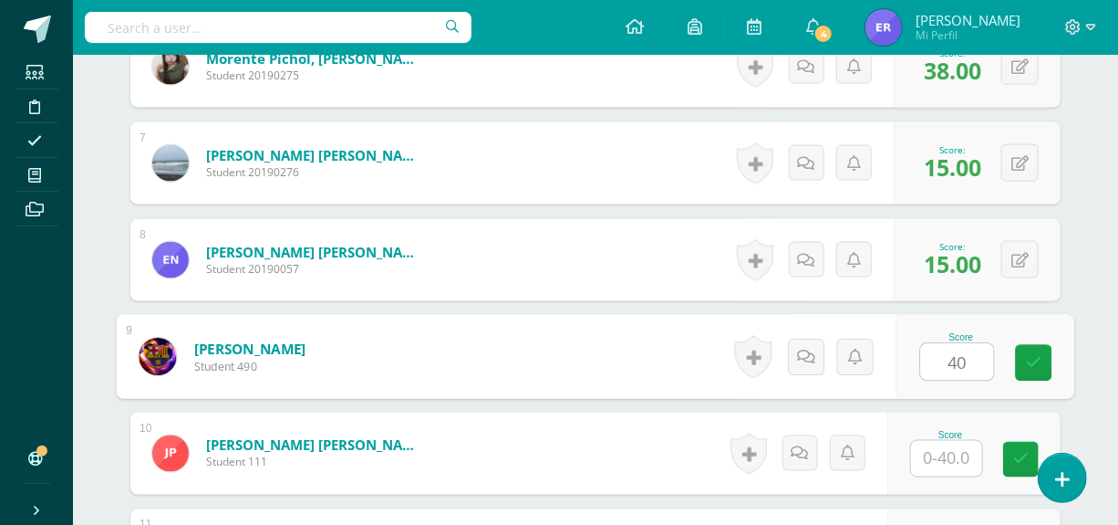
type input "40"
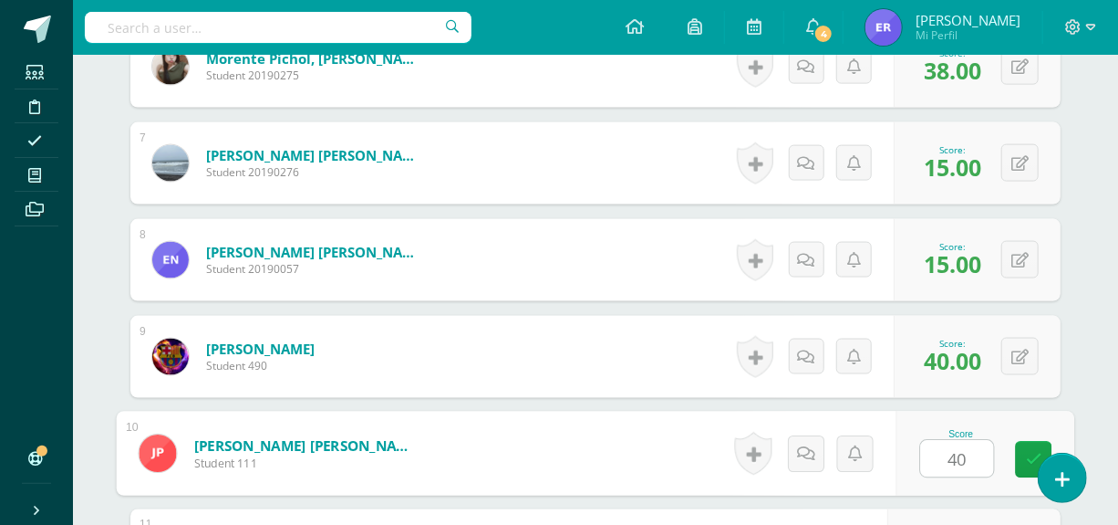
type input "40"
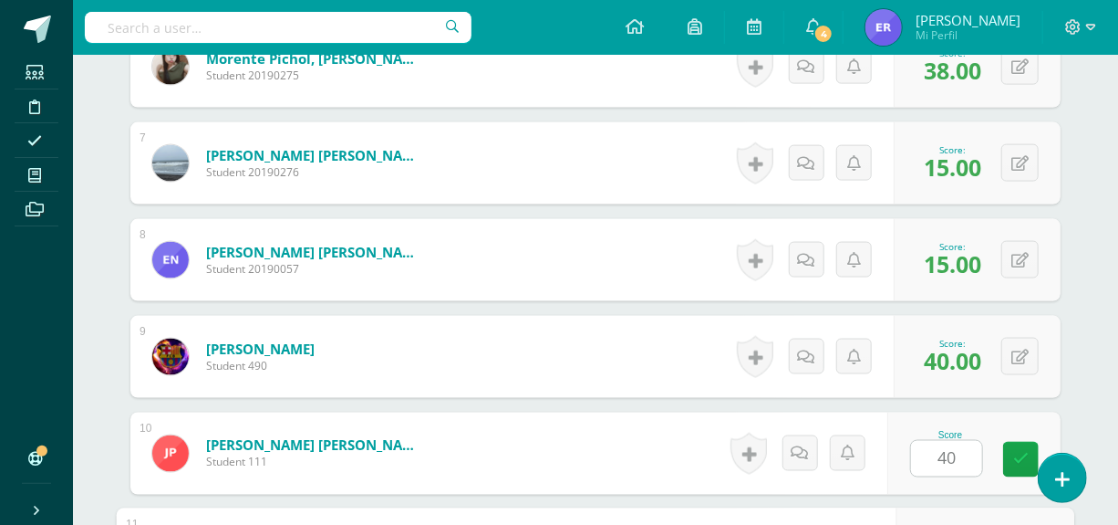
scroll to position [1382, 0]
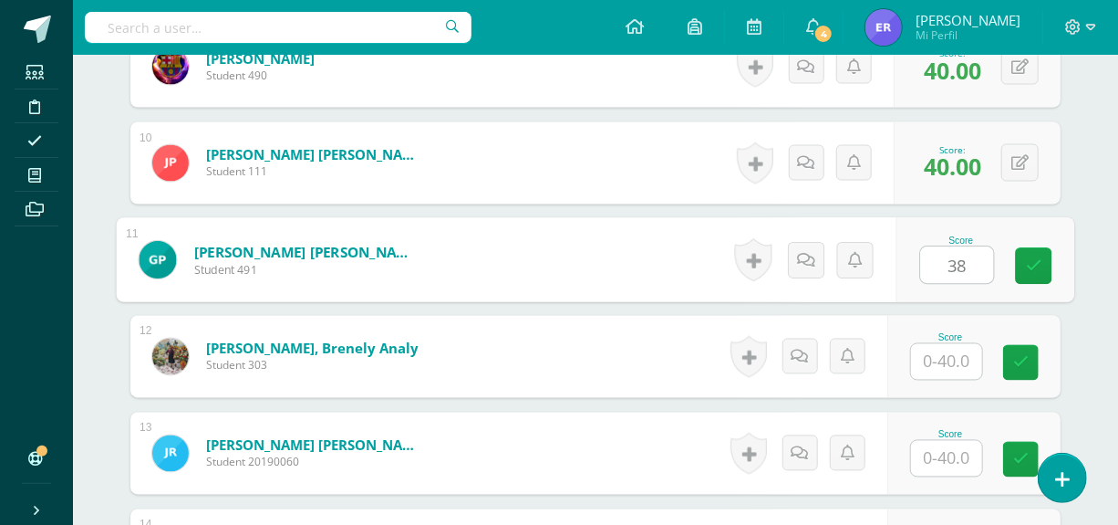
type input "38"
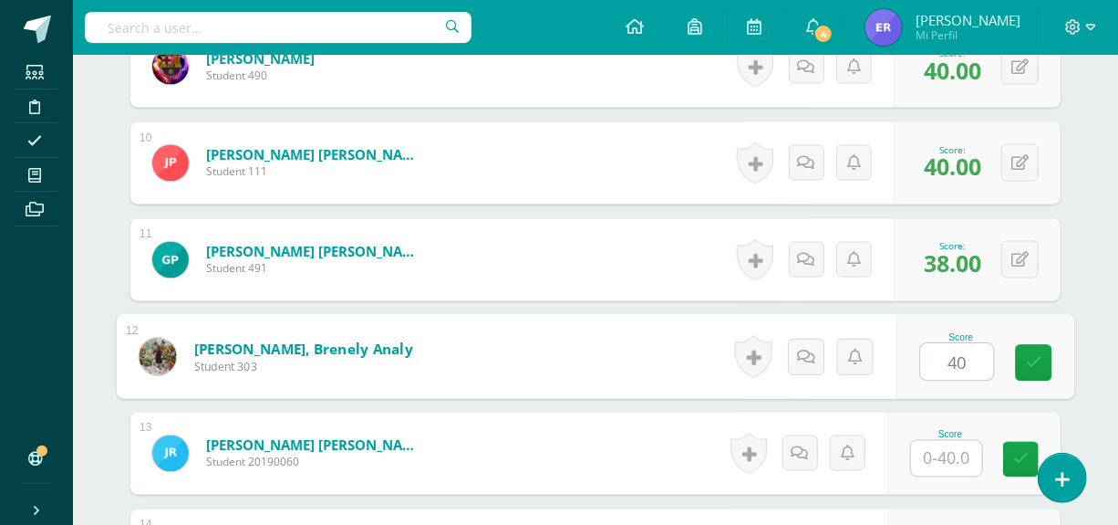
type input "40"
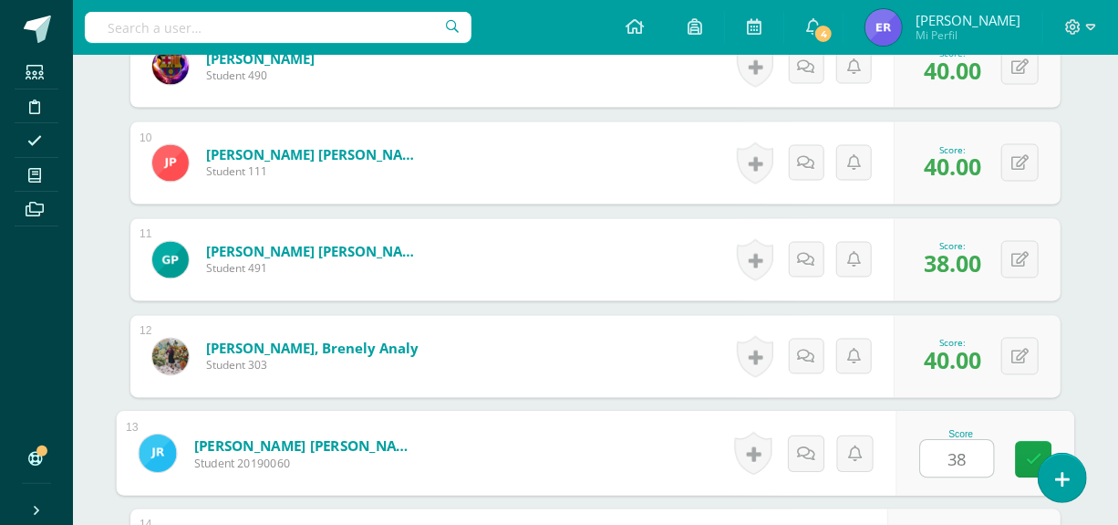
type input "38"
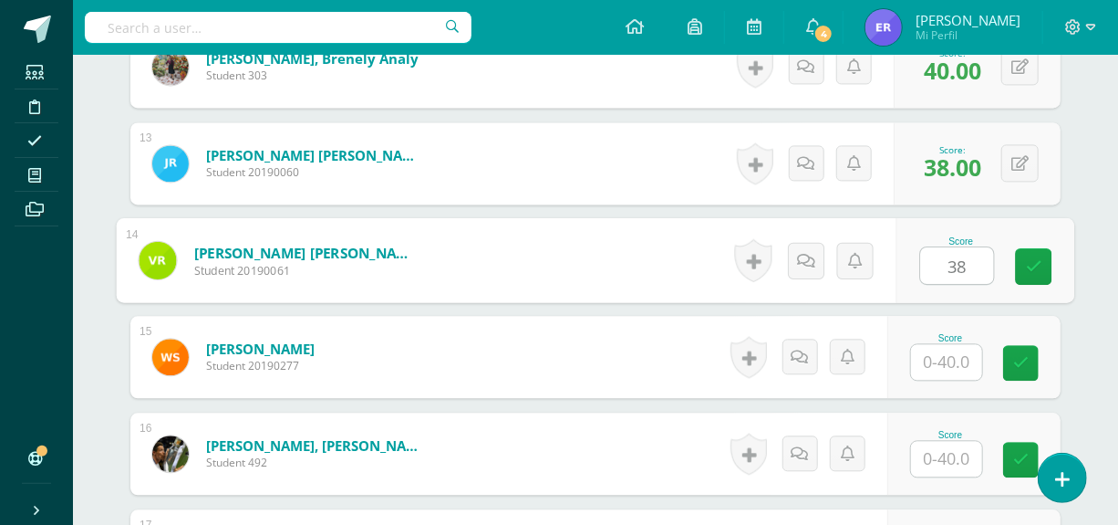
type input "38"
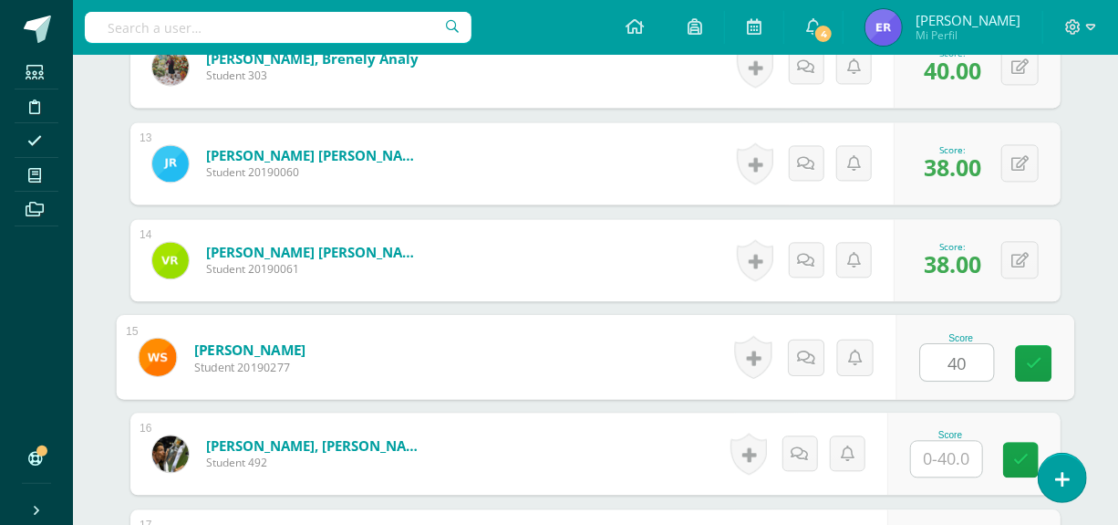
type input "40"
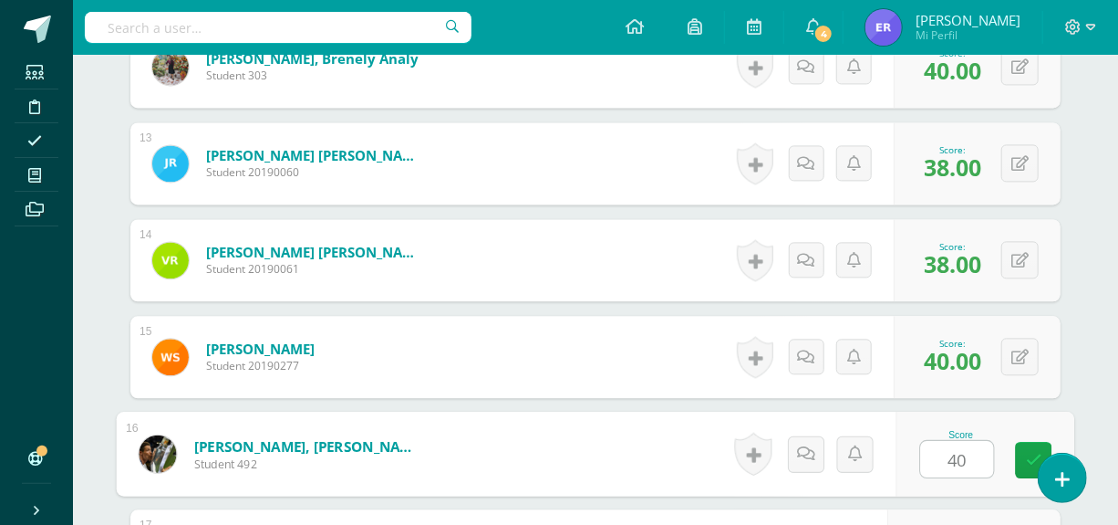
type input "40"
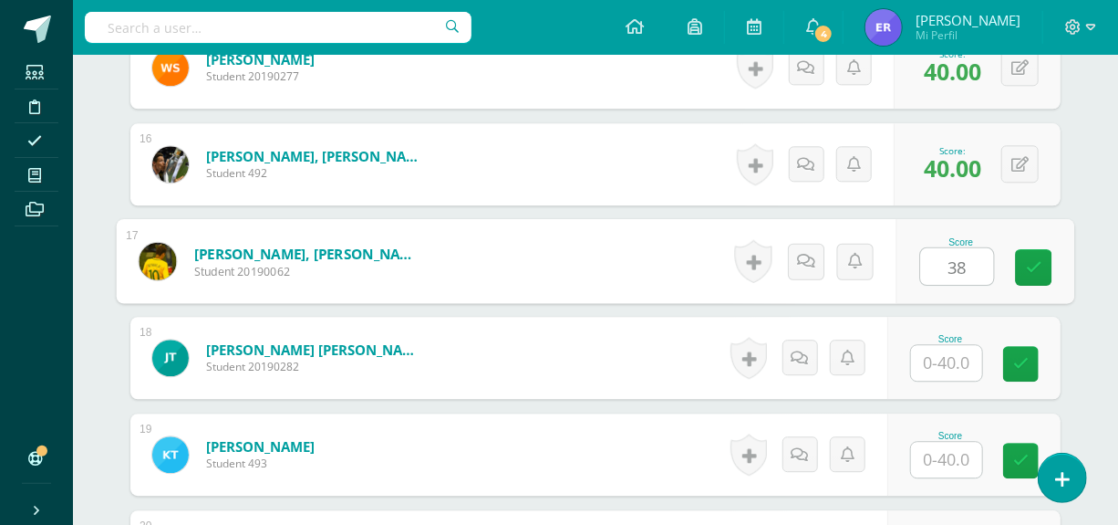
type input "38"
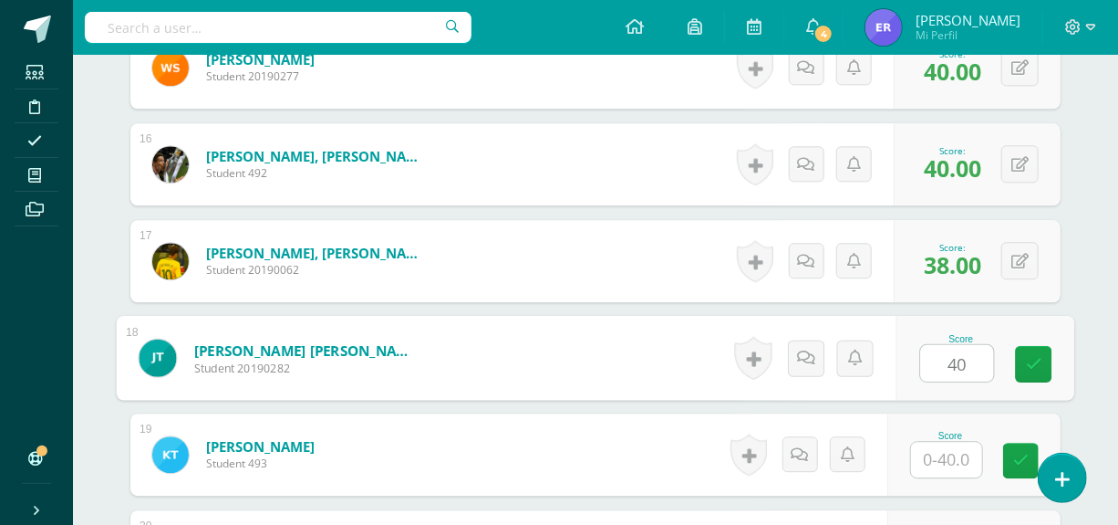
type input "40"
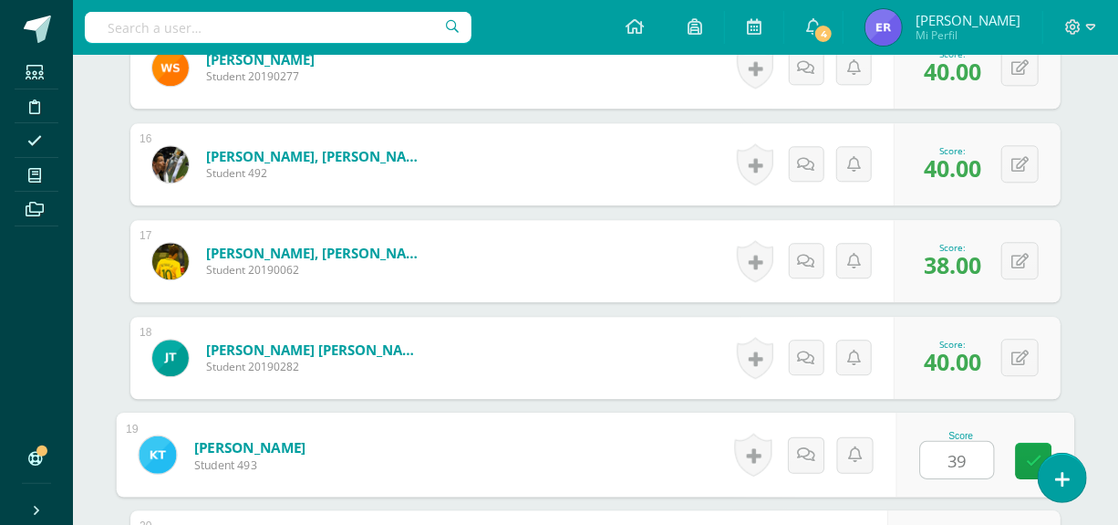
type input "39"
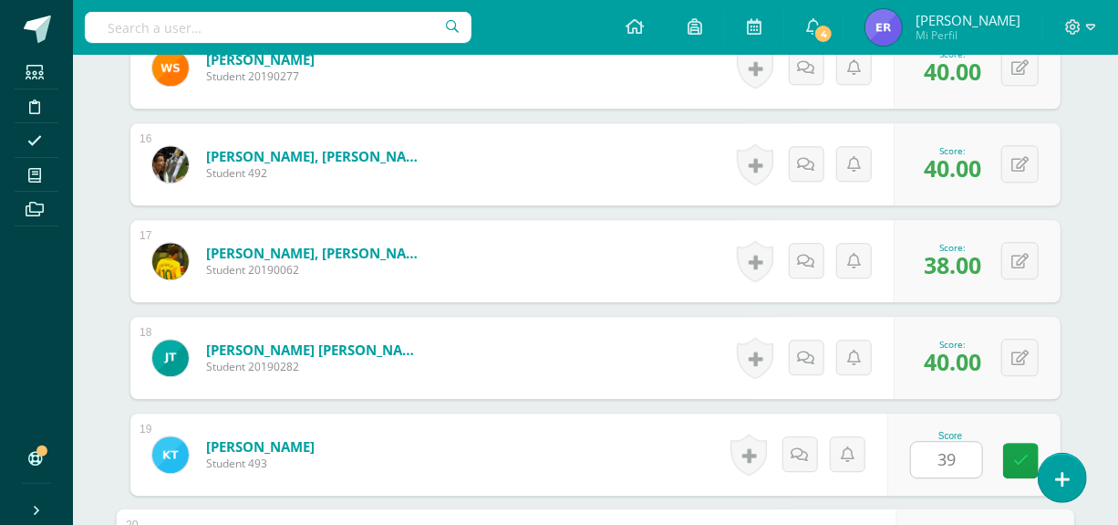
scroll to position [2252, 0]
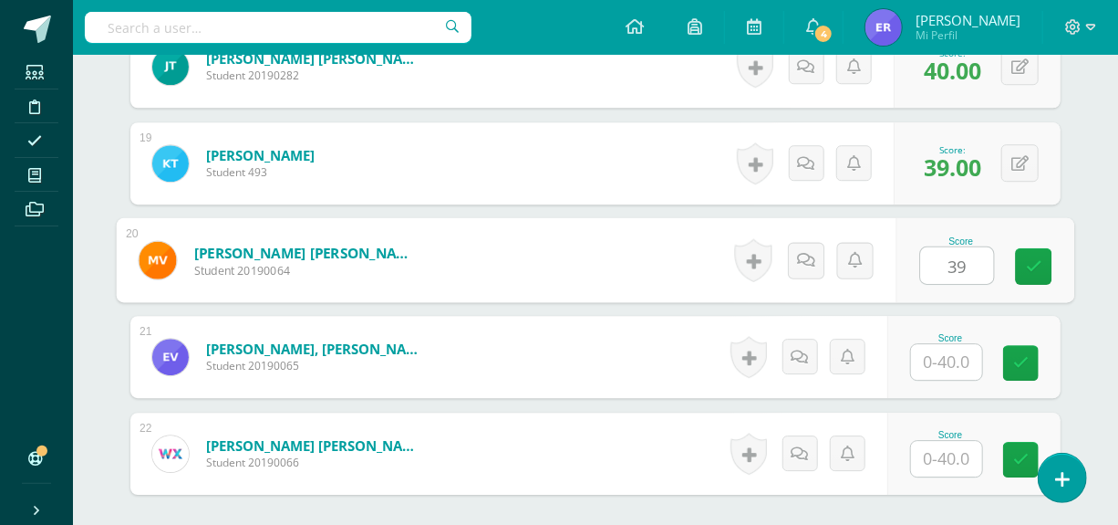
type input "39"
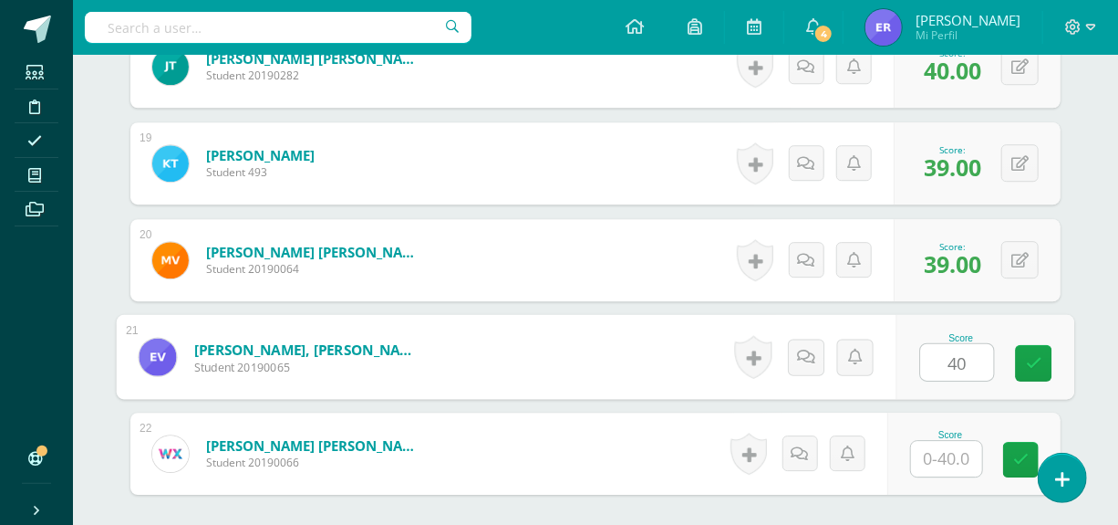
type input "40"
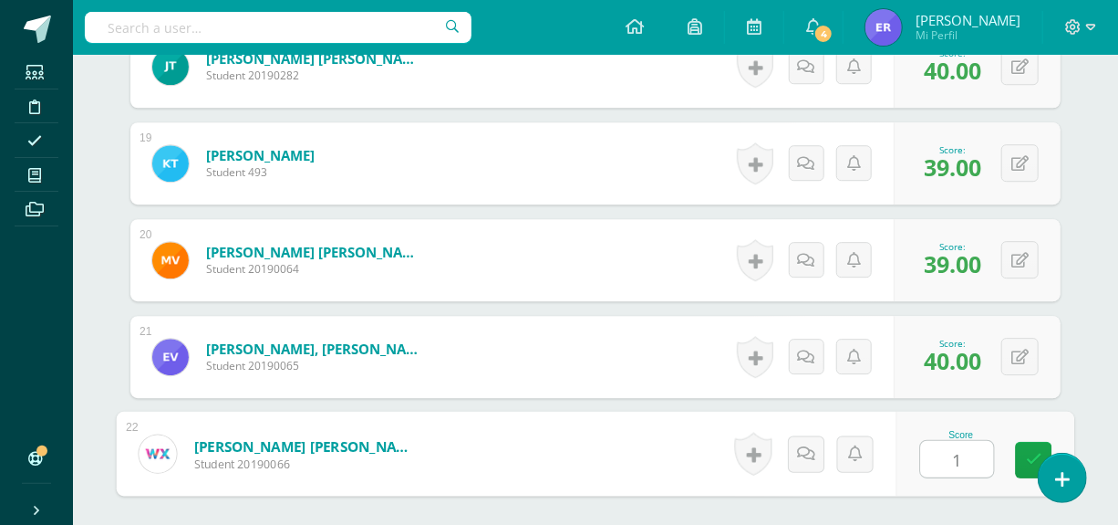
type input "15"
click at [1028, 455] on icon at bounding box center [1034, 460] width 16 height 16
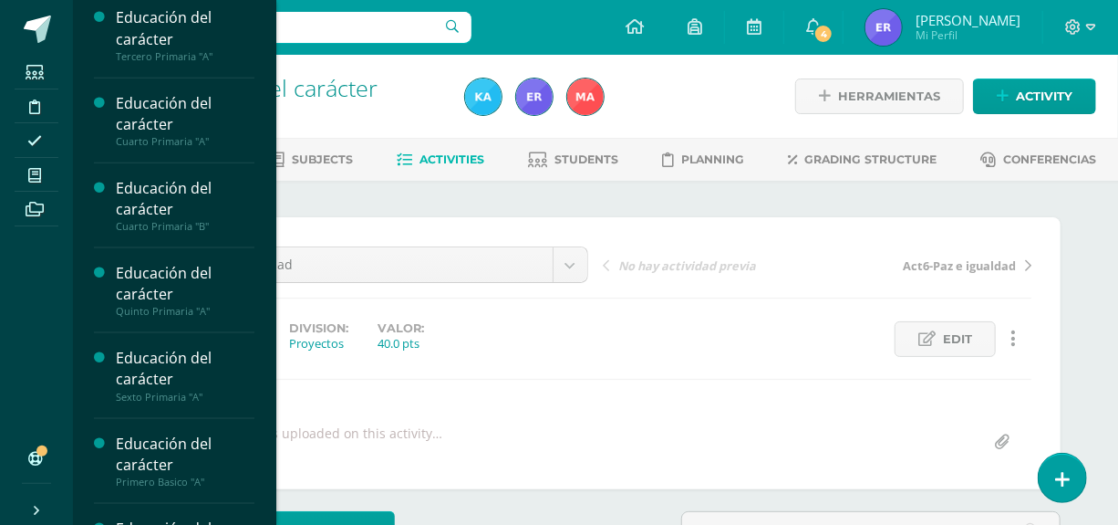
scroll to position [949, 0]
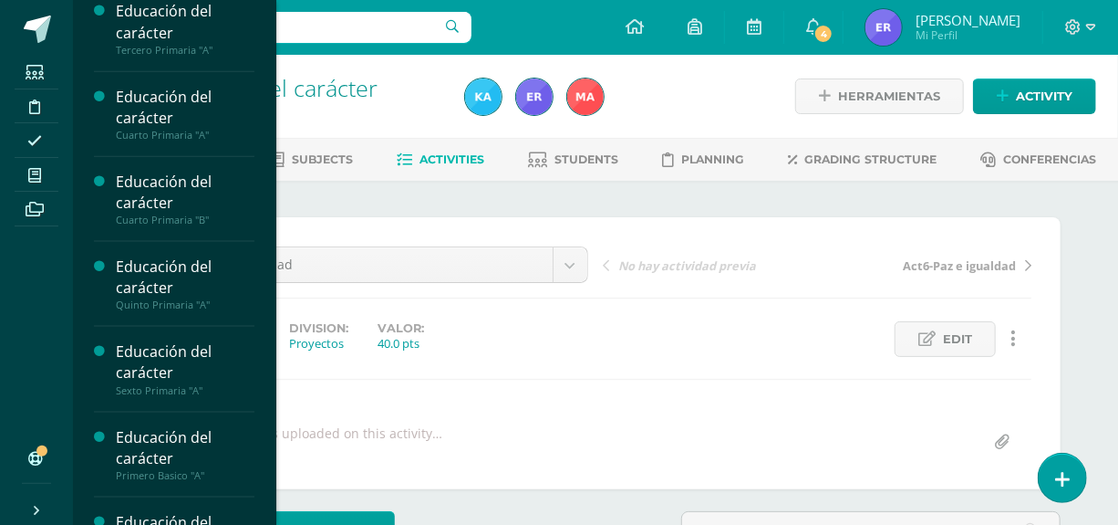
drag, startPoint x: 265, startPoint y: 348, endPoint x: 269, endPoint y: 382, distance: 34.1
click at [269, 382] on div "Educación del carácter Maternal I Preprimaria "A" Activities Subjects Students …" at bounding box center [174, 262] width 204 height 525
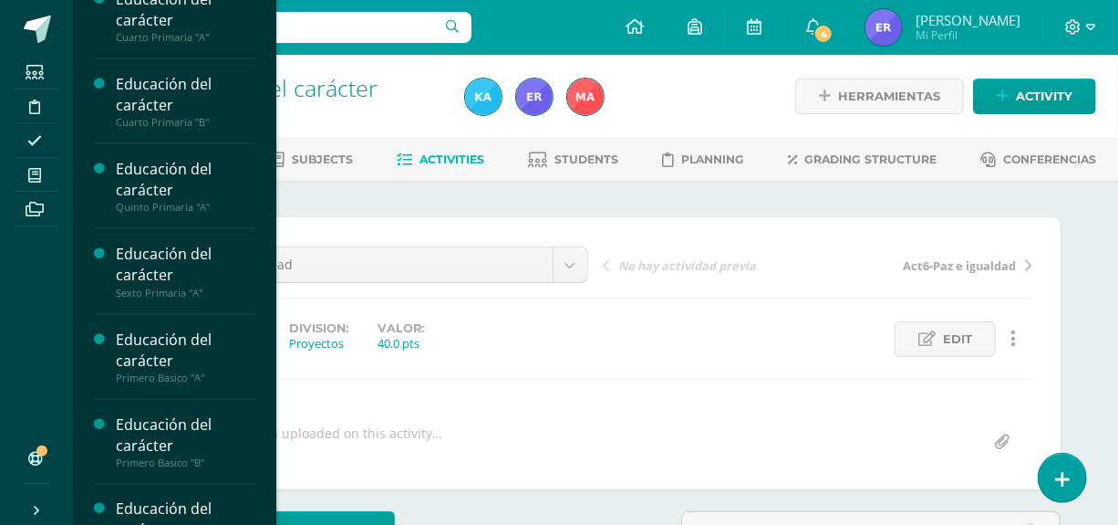
scroll to position [1063, 0]
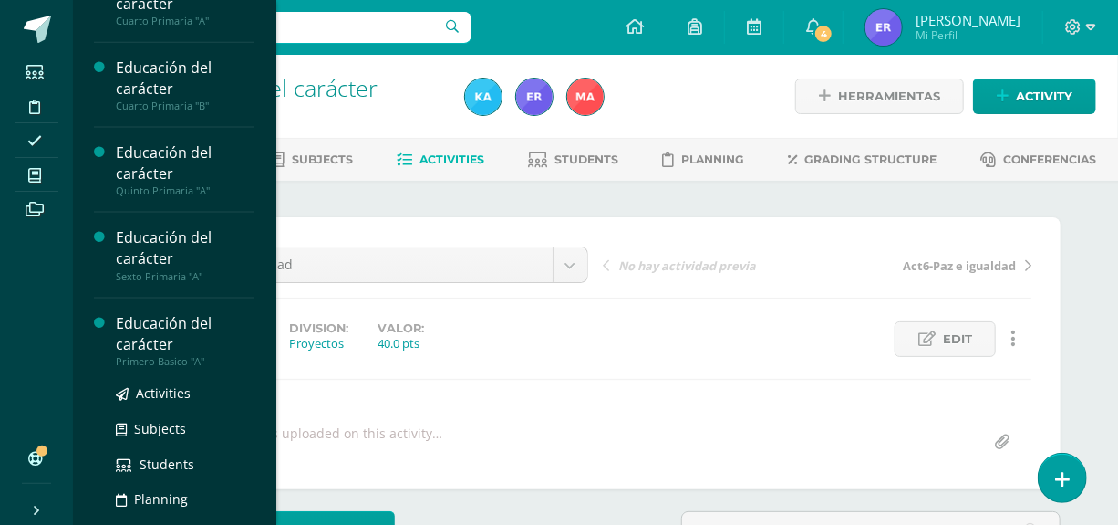
click at [157, 348] on div "Educación del carácter" at bounding box center [185, 334] width 139 height 42
